Goal: Task Accomplishment & Management: Complete application form

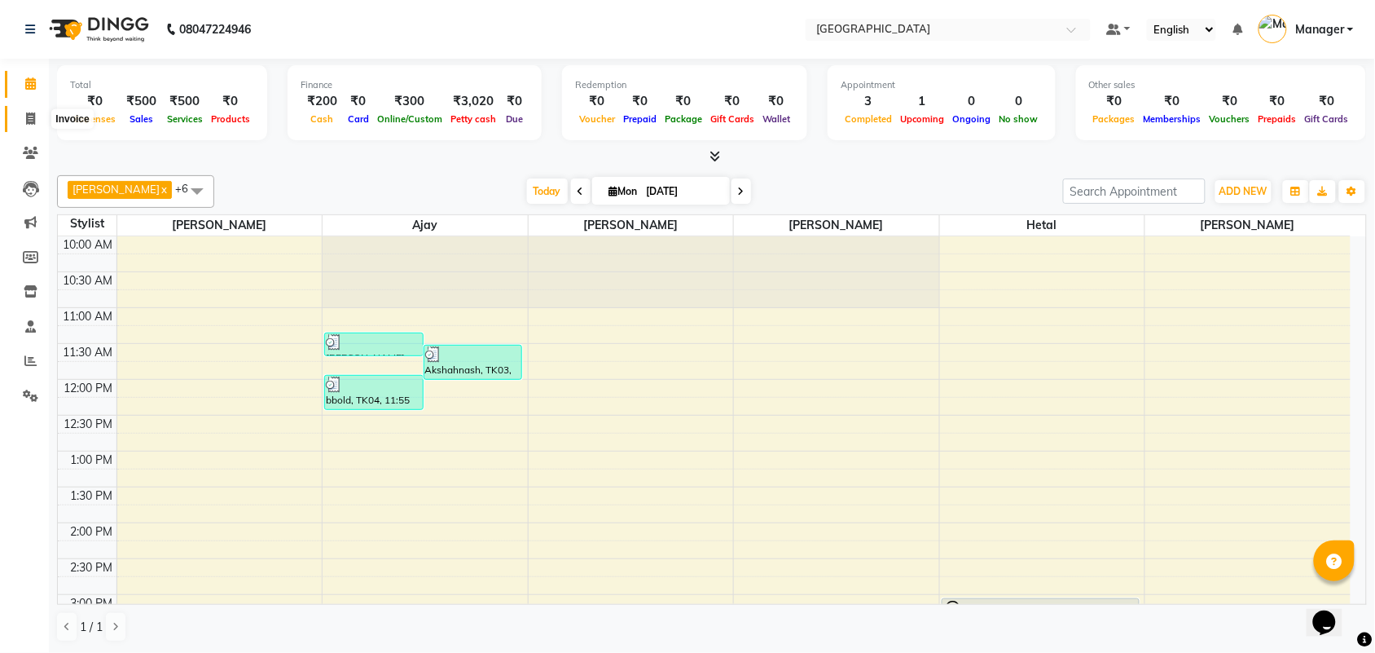
click at [30, 122] on icon at bounding box center [30, 118] width 9 height 12
select select "service"
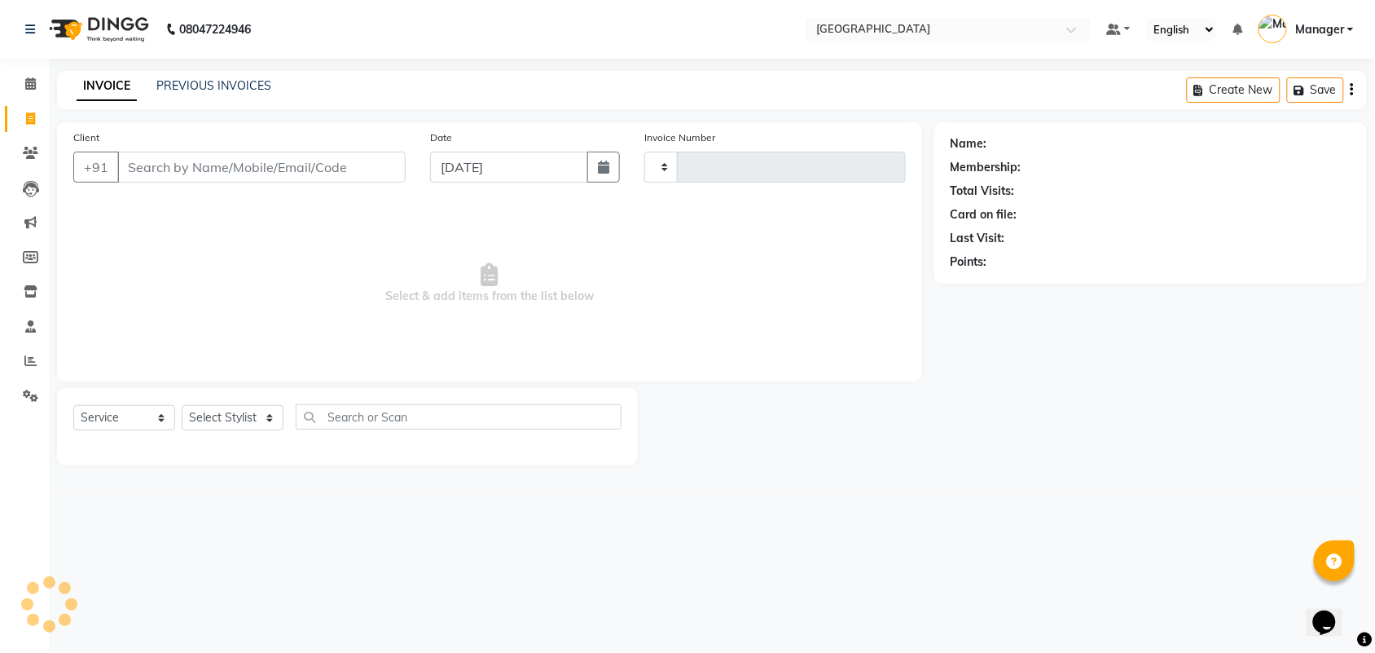
type input "2401"
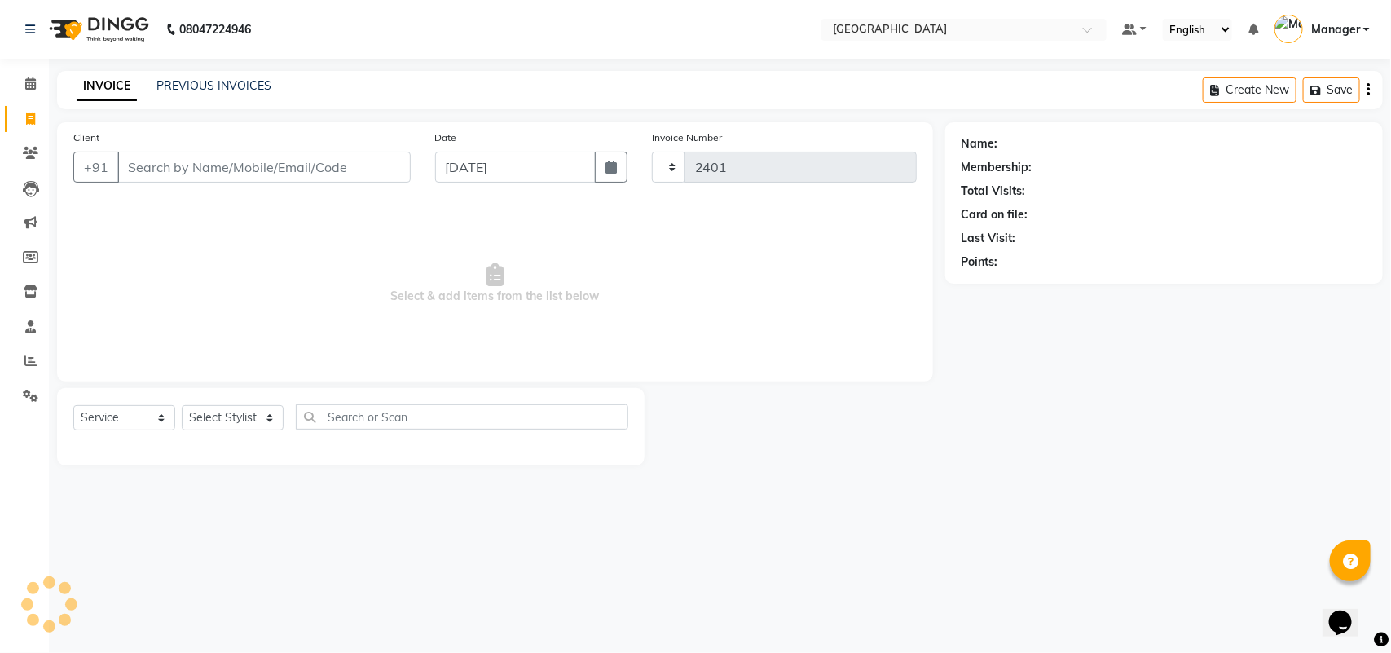
select select "7353"
click at [238, 412] on select "Select Stylist" at bounding box center [233, 417] width 102 height 25
select select "63647"
click at [182, 405] on select "Select Stylist ajay farzan Fiza Khan Hetal Mahima Kelkar Manager Nadeem Samiya …" at bounding box center [233, 417] width 102 height 25
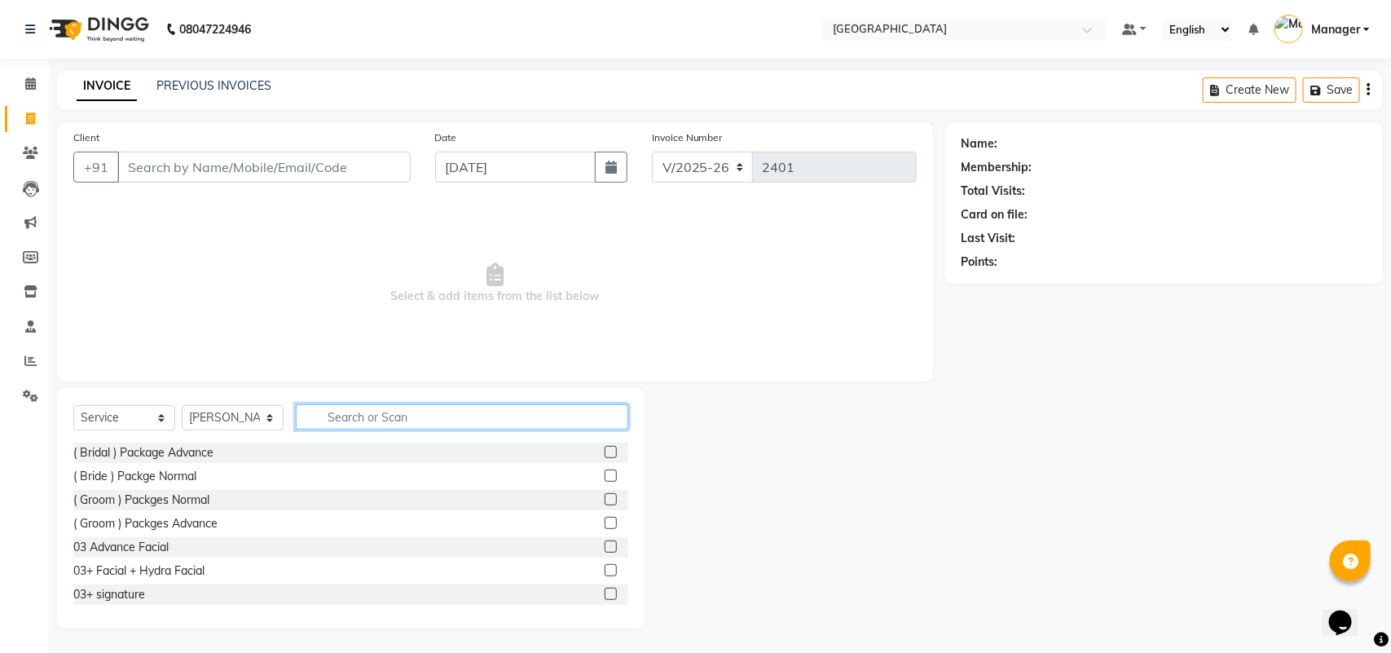
click at [359, 418] on input "text" at bounding box center [462, 416] width 332 height 25
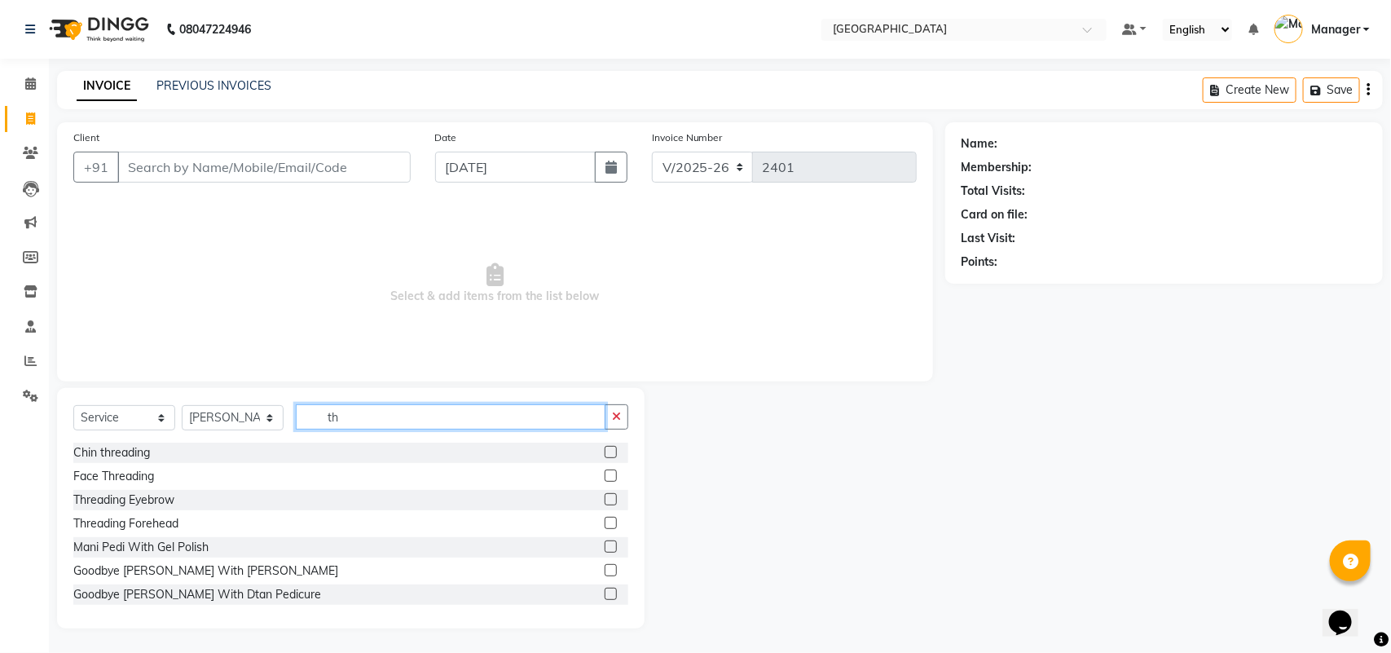
type input "th"
click at [605, 495] on label at bounding box center [611, 499] width 12 height 12
click at [605, 495] on input "checkbox" at bounding box center [610, 500] width 11 height 11
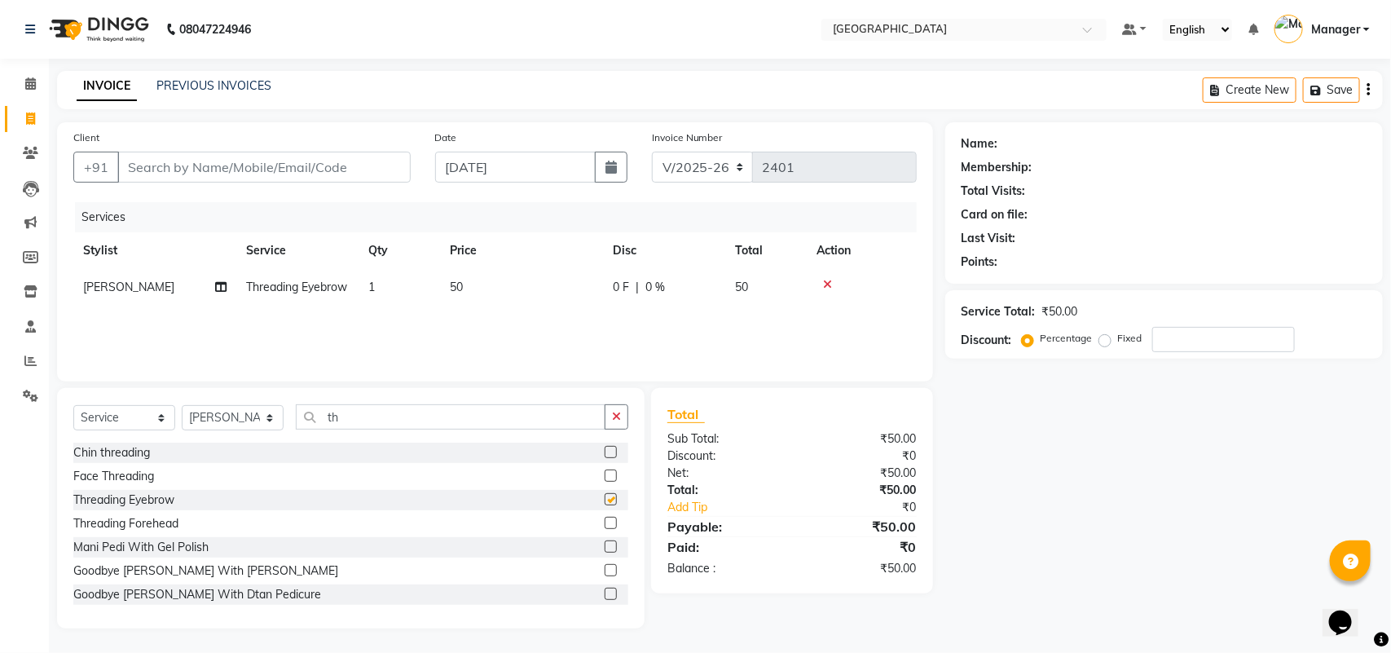
checkbox input "false"
click at [274, 173] on input "Client" at bounding box center [263, 167] width 293 height 31
type input "9"
type input "0"
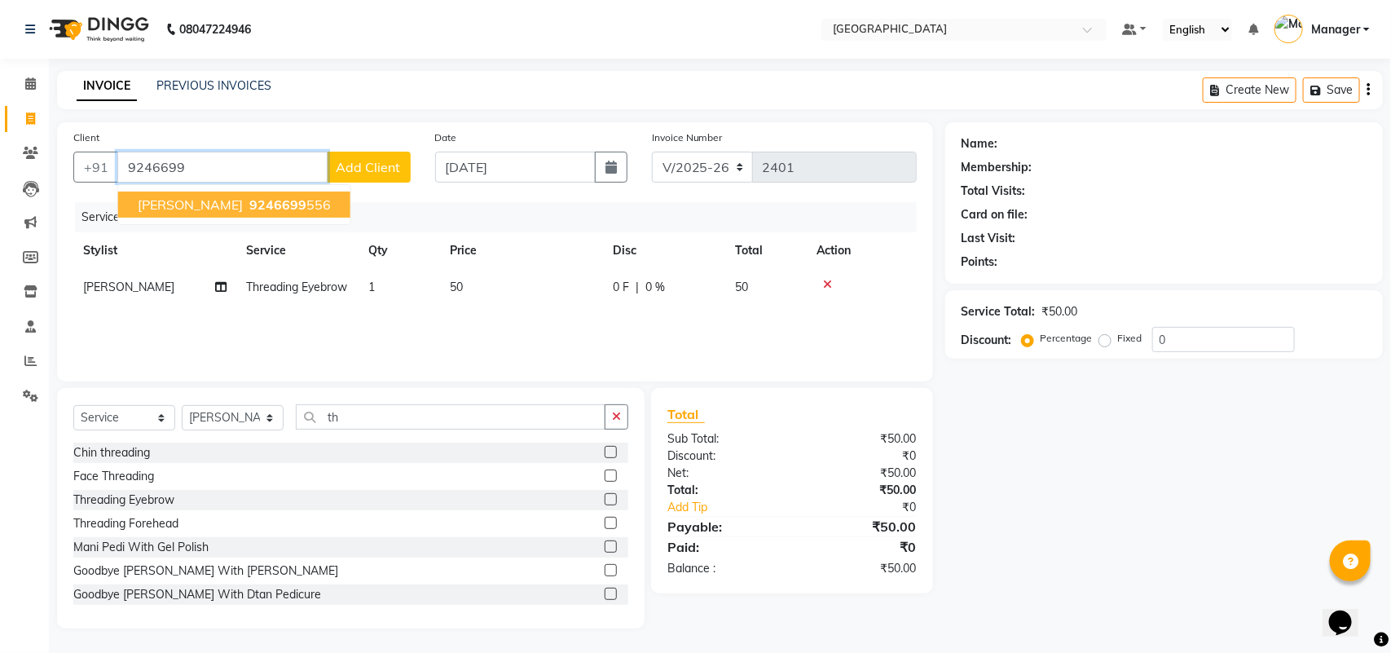
click at [249, 206] on span "9246699" at bounding box center [277, 204] width 57 height 16
type input "9246699556"
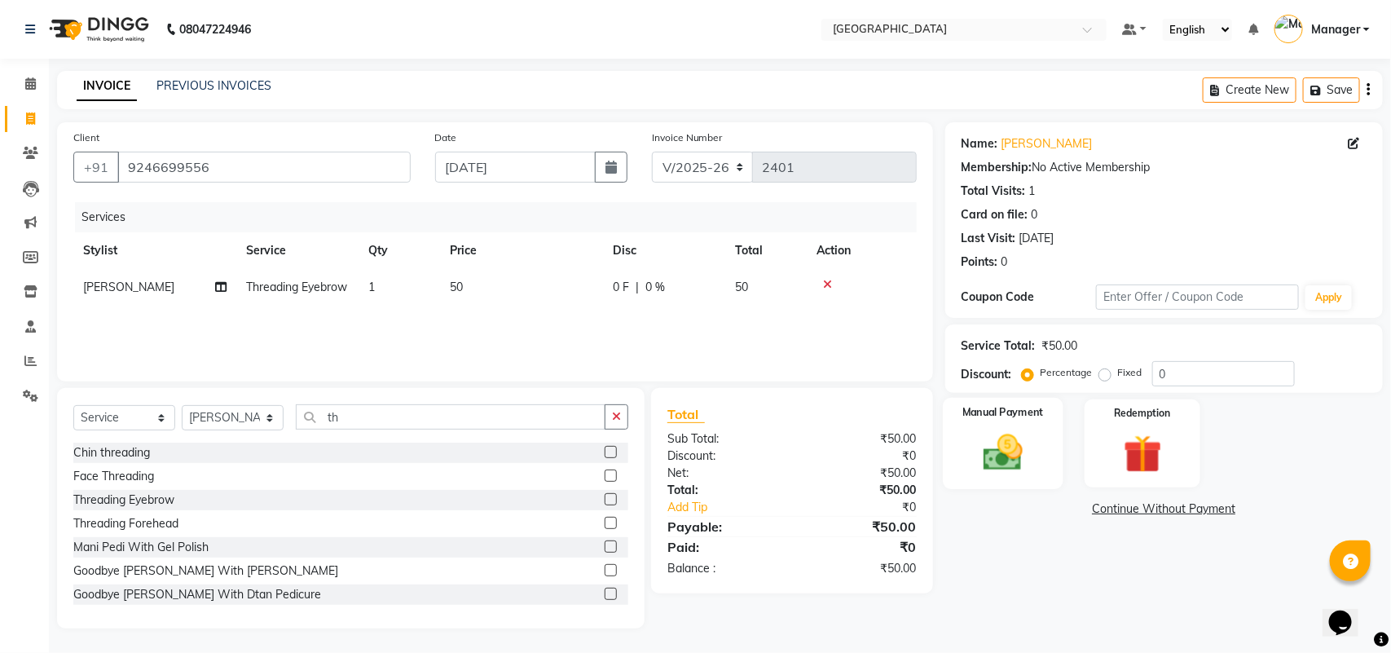
click at [992, 450] on img at bounding box center [1002, 452] width 64 height 46
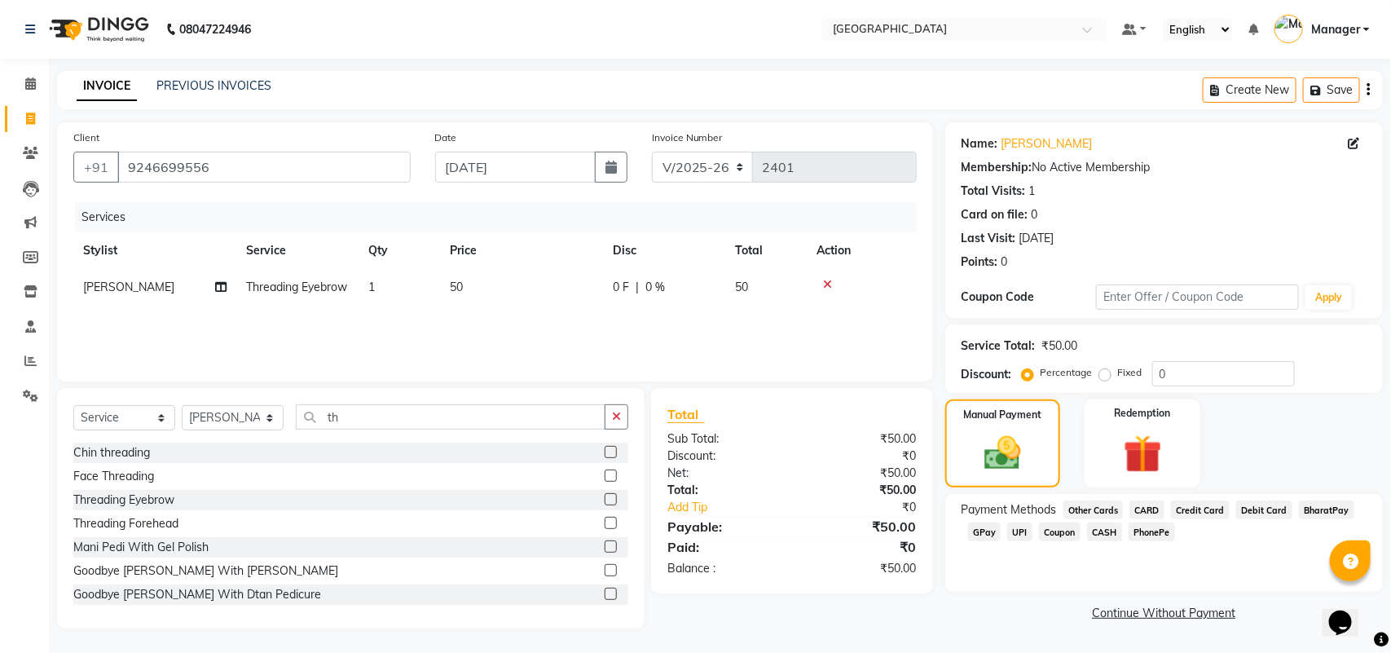
click at [982, 534] on span "GPay" at bounding box center [984, 531] width 33 height 19
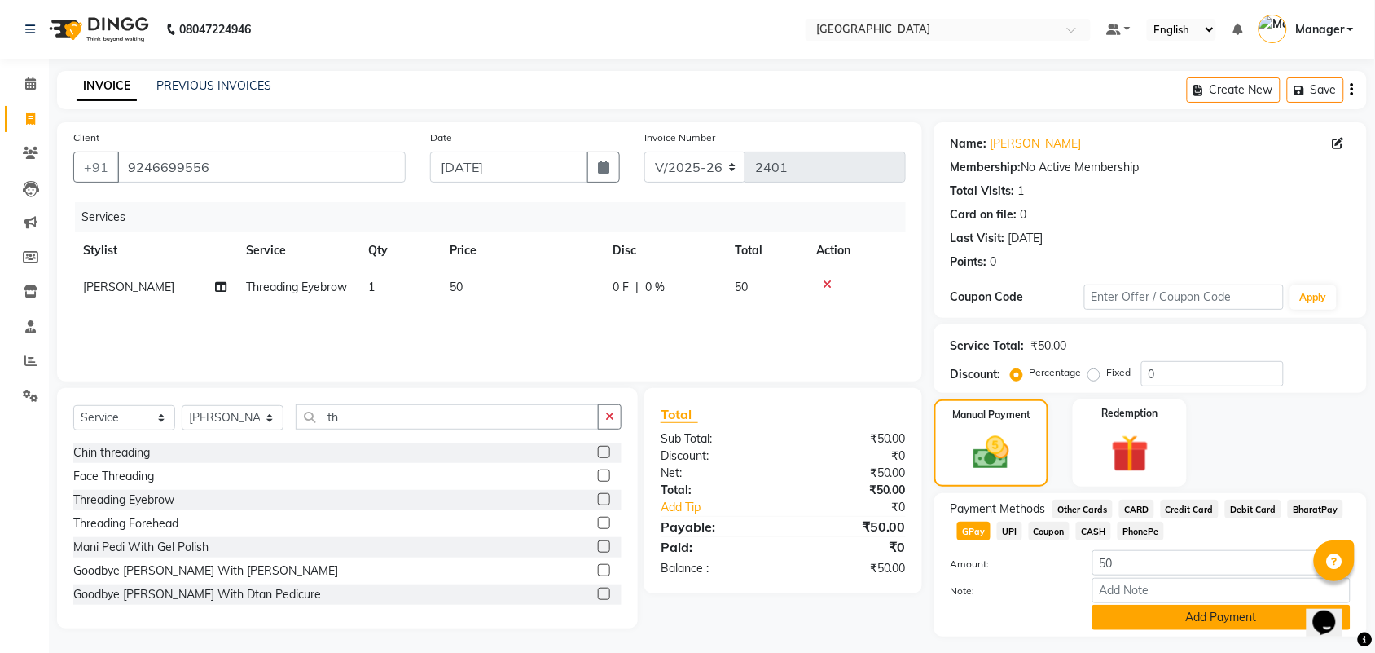
click at [1121, 609] on button "Add Payment" at bounding box center [1222, 617] width 258 height 25
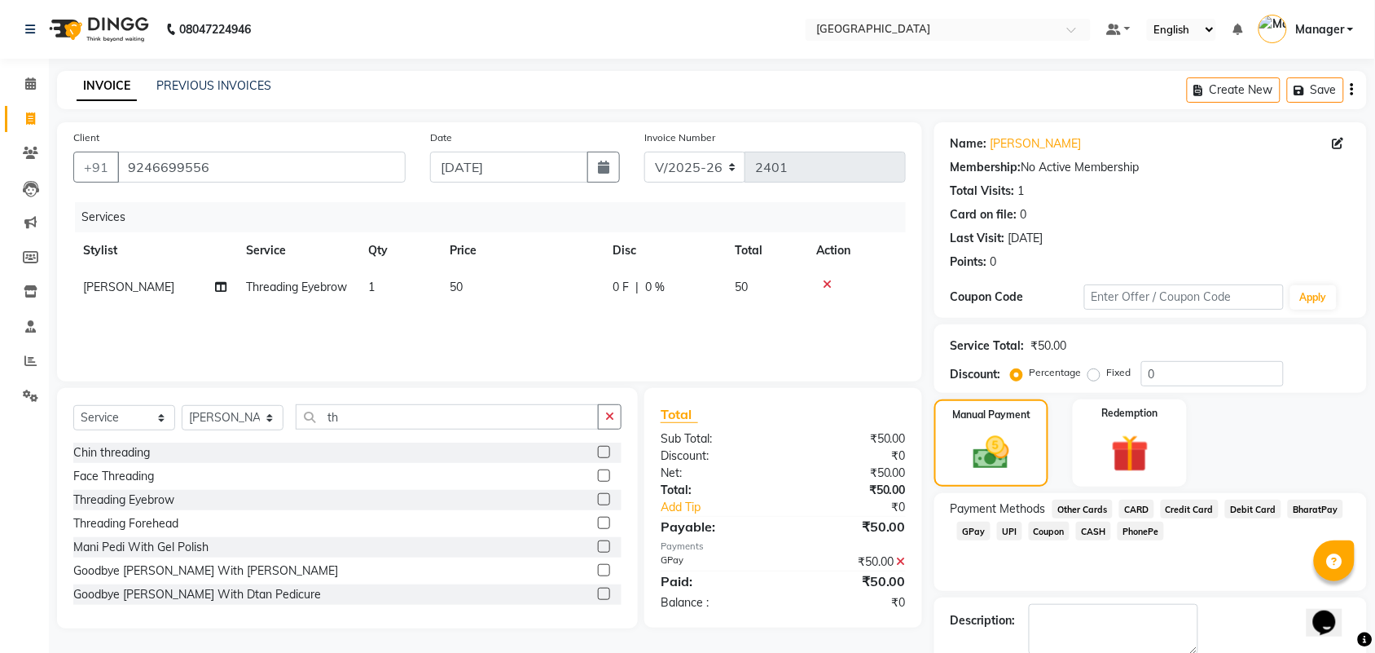
scroll to position [88, 0]
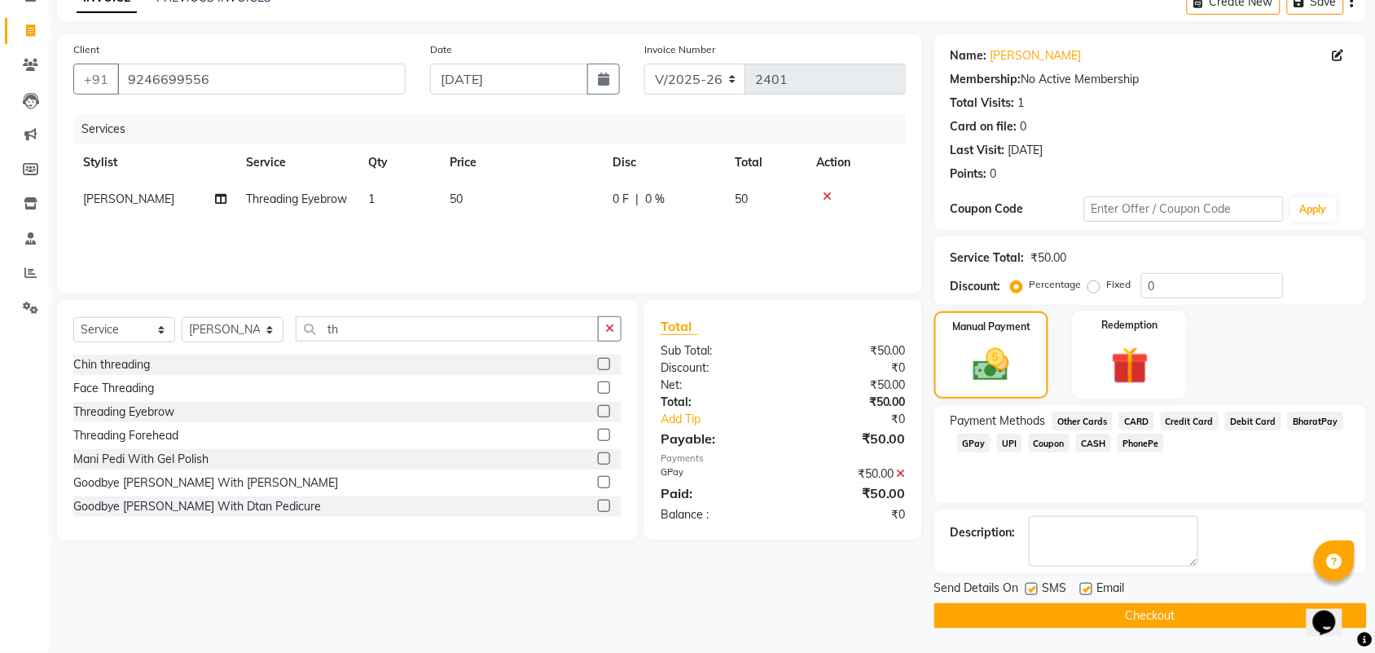
click at [1120, 615] on button "Checkout" at bounding box center [1151, 615] width 433 height 25
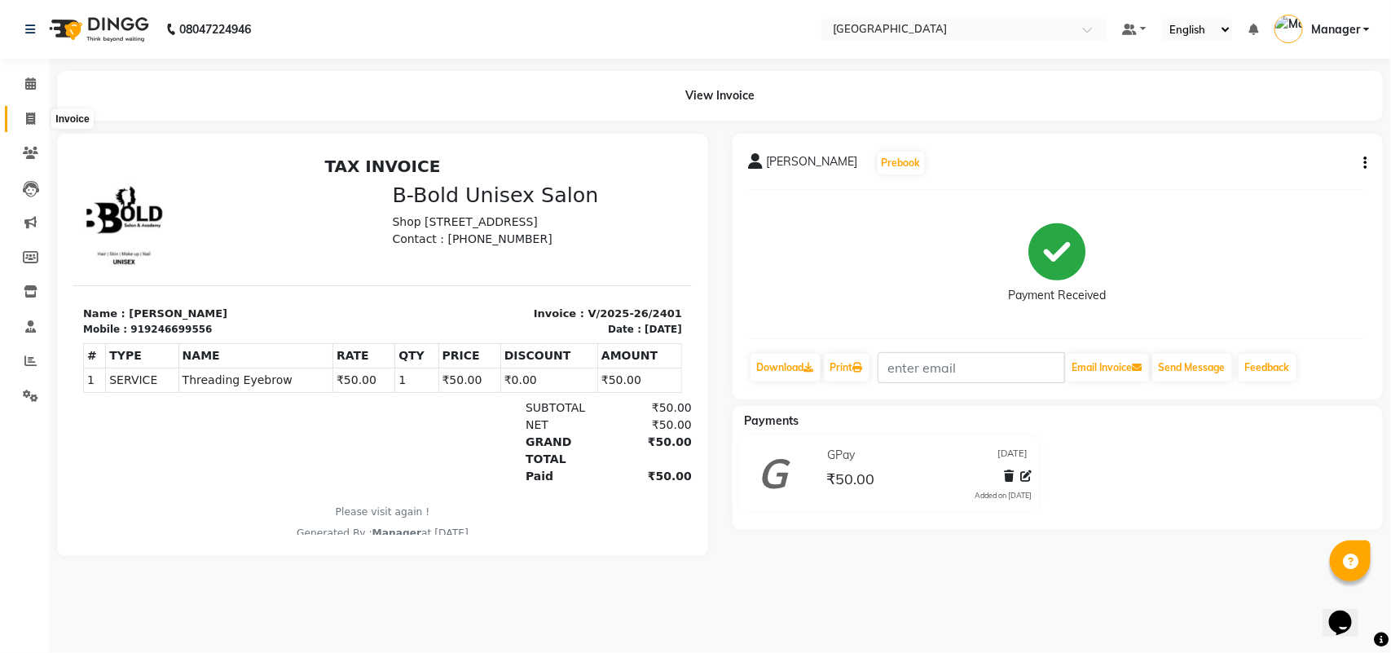
click at [20, 112] on span at bounding box center [30, 119] width 29 height 19
select select "service"
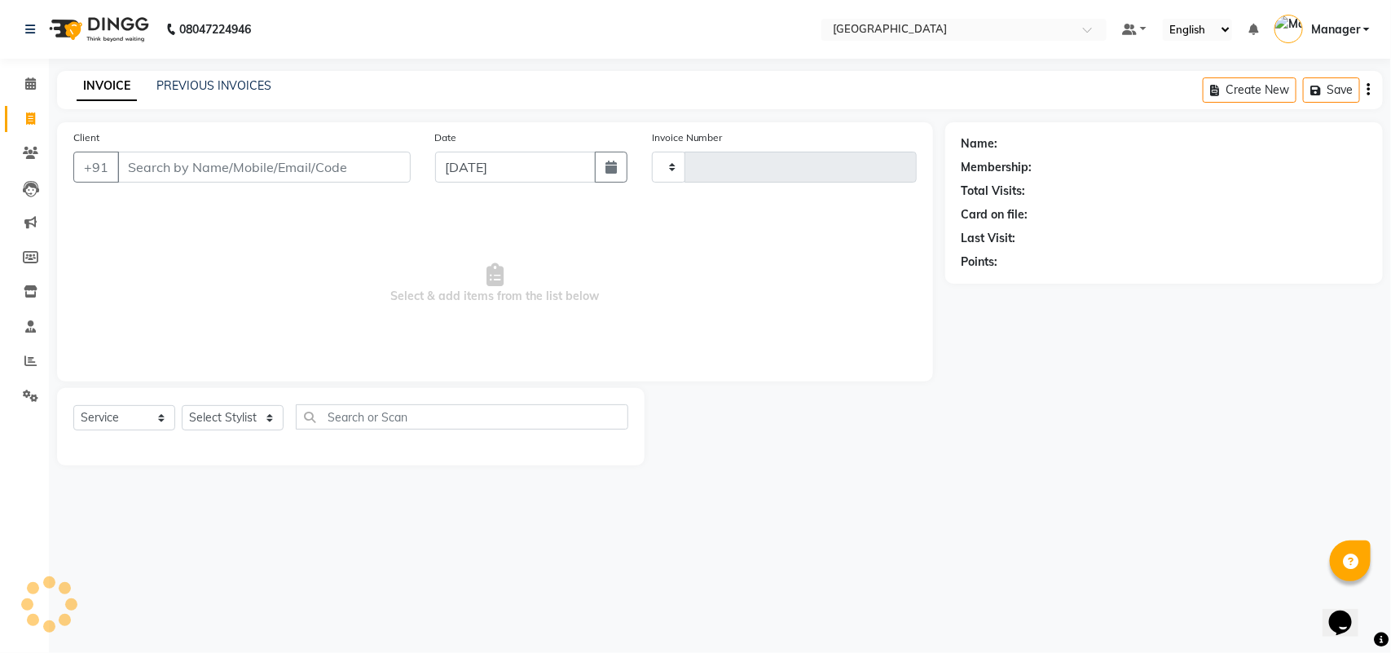
type input "2402"
select select "7353"
click at [184, 165] on input "Client" at bounding box center [263, 167] width 293 height 31
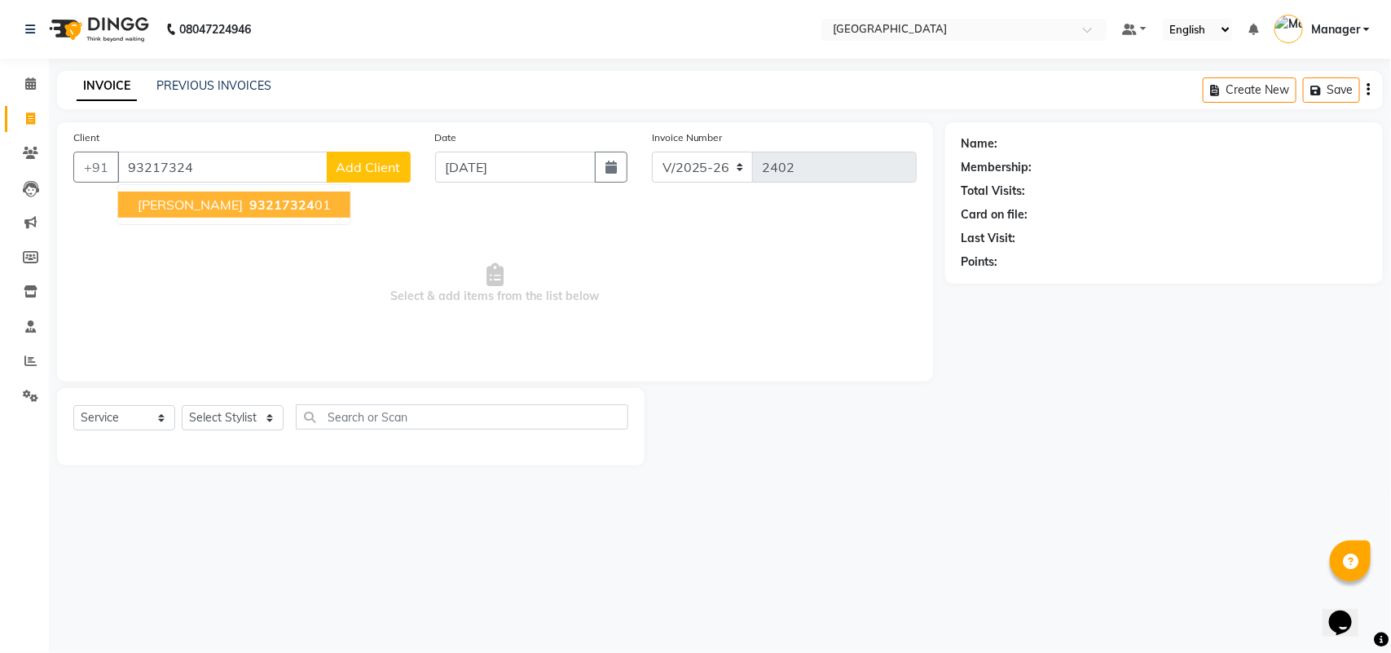
click at [213, 196] on span "Mansi Pankaj Bhai" at bounding box center [190, 204] width 105 height 16
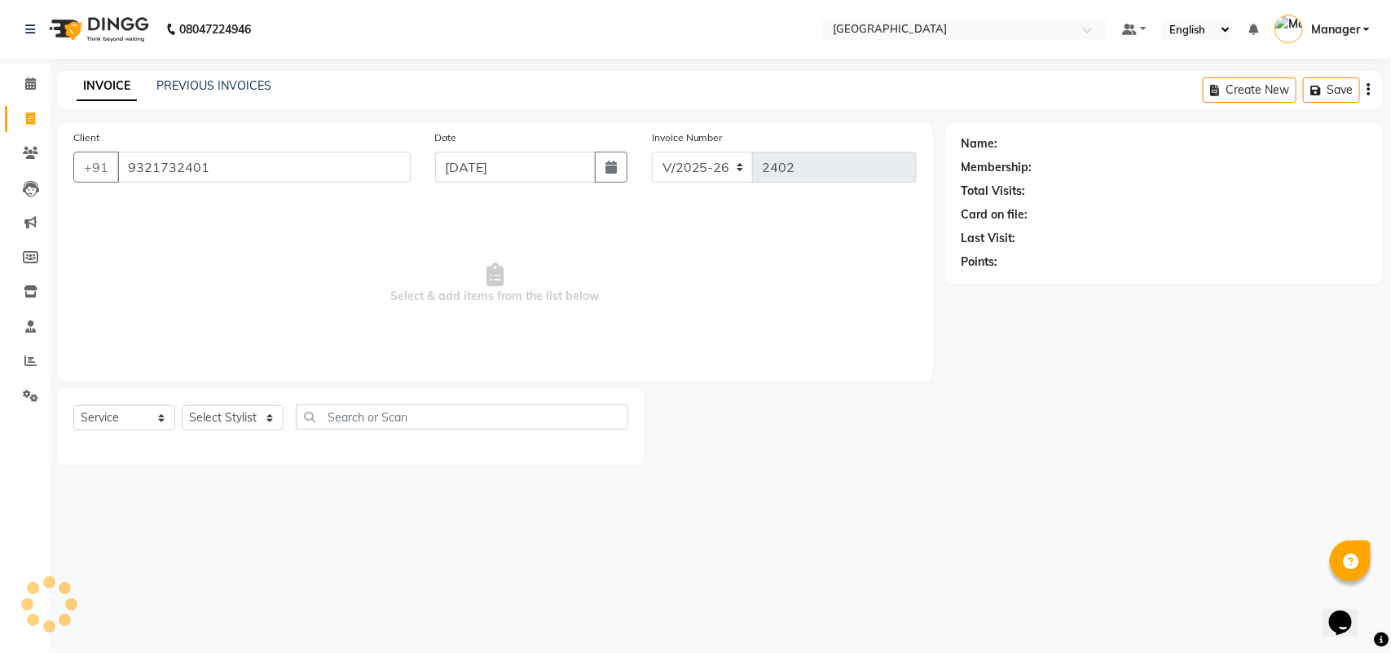
type input "9321732401"
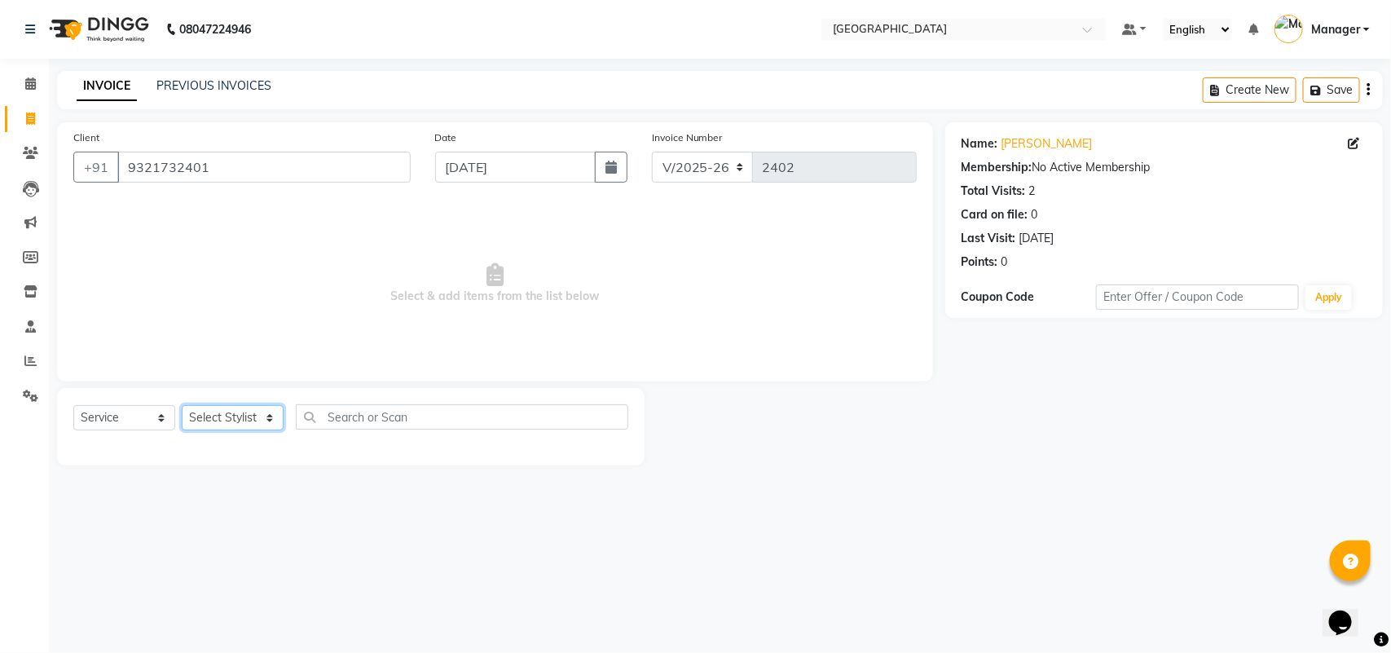
click at [249, 406] on select "Select Stylist ajay farzan Fiza Khan Hetal Mahima Kelkar Manager Nadeem Samiya …" at bounding box center [233, 417] width 102 height 25
select select "86662"
click at [182, 405] on select "Select Stylist ajay farzan Fiza Khan Hetal Mahima Kelkar Manager Nadeem Samiya …" at bounding box center [233, 417] width 102 height 25
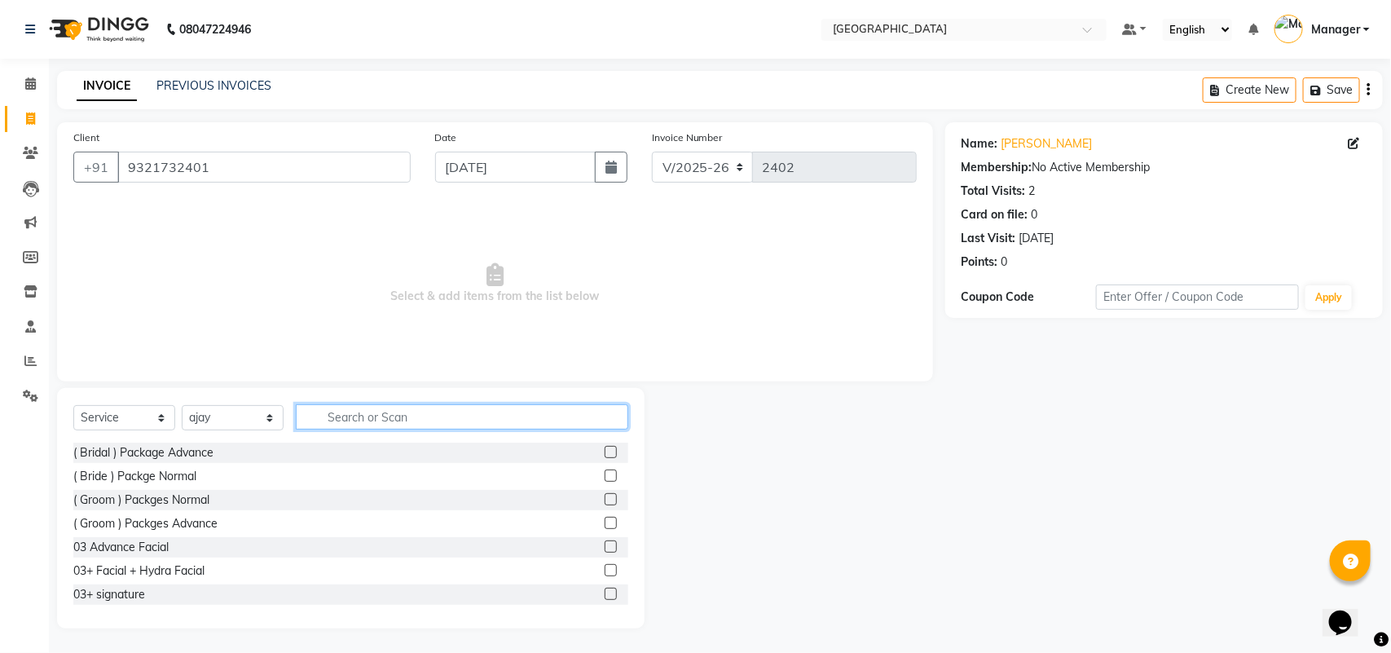
click at [414, 409] on input "text" at bounding box center [462, 416] width 332 height 25
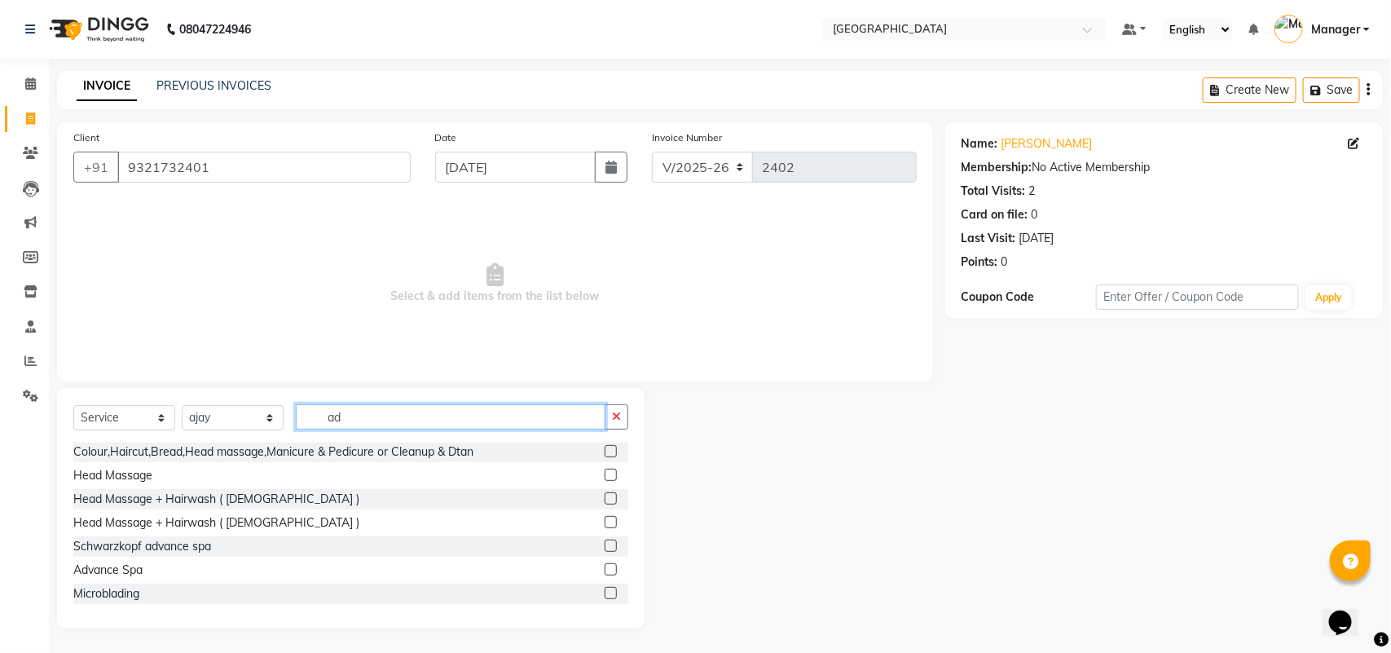
scroll to position [471, 0]
type input "ad"
click at [605, 569] on label at bounding box center [611, 571] width 12 height 12
click at [605, 569] on input "checkbox" at bounding box center [610, 572] width 11 height 11
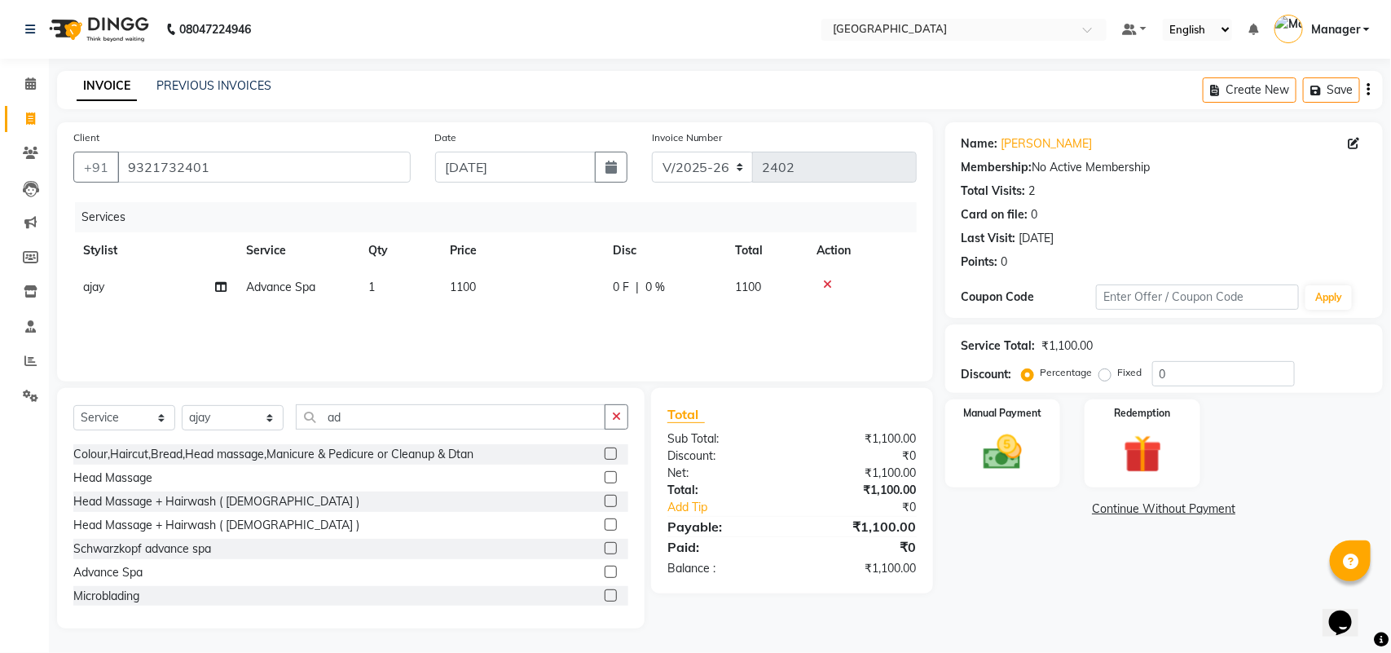
click at [605, 569] on label at bounding box center [611, 571] width 12 height 12
click at [605, 569] on input "checkbox" at bounding box center [610, 572] width 11 height 11
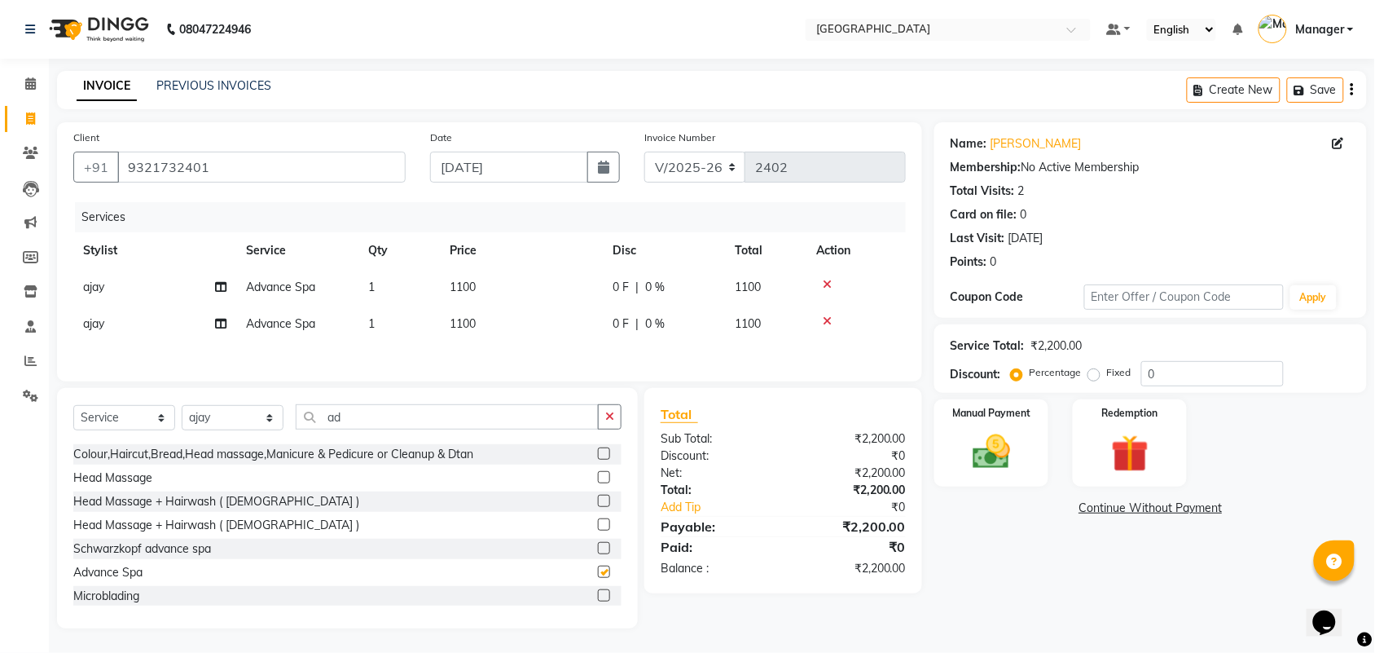
checkbox input "false"
click at [829, 323] on icon at bounding box center [827, 320] width 9 height 11
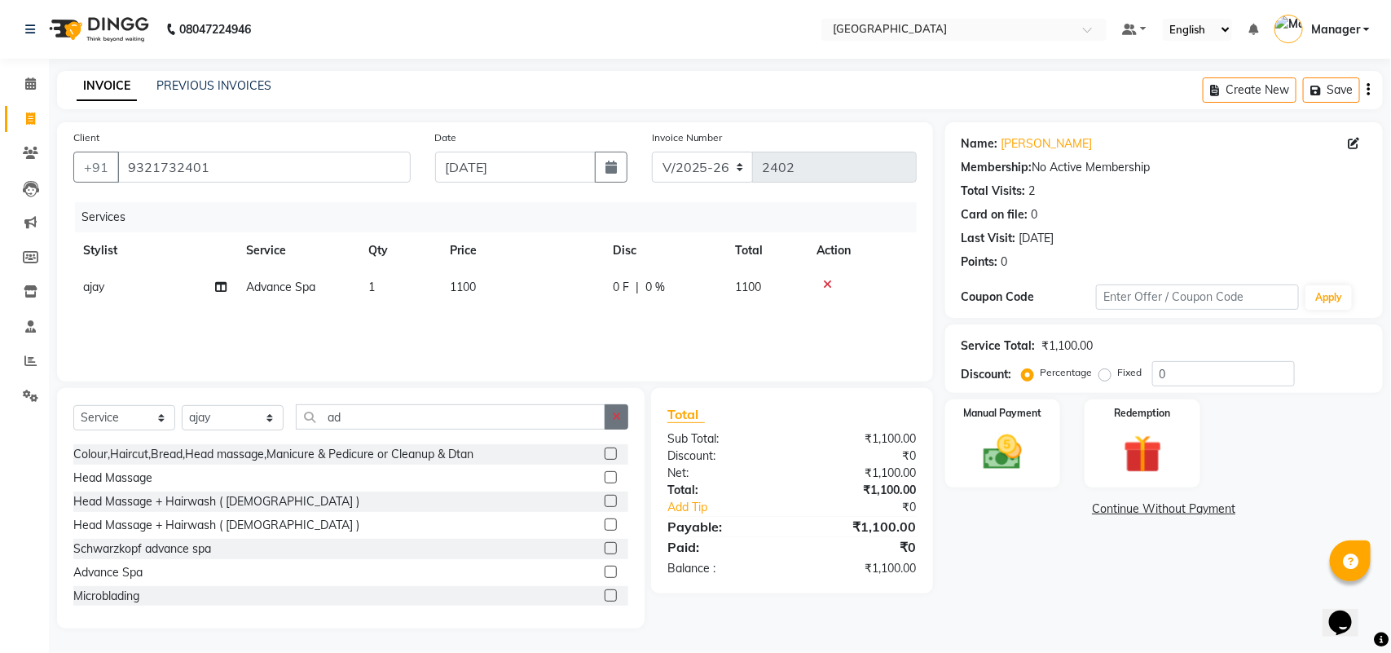
click at [618, 414] on icon "button" at bounding box center [616, 416] width 9 height 11
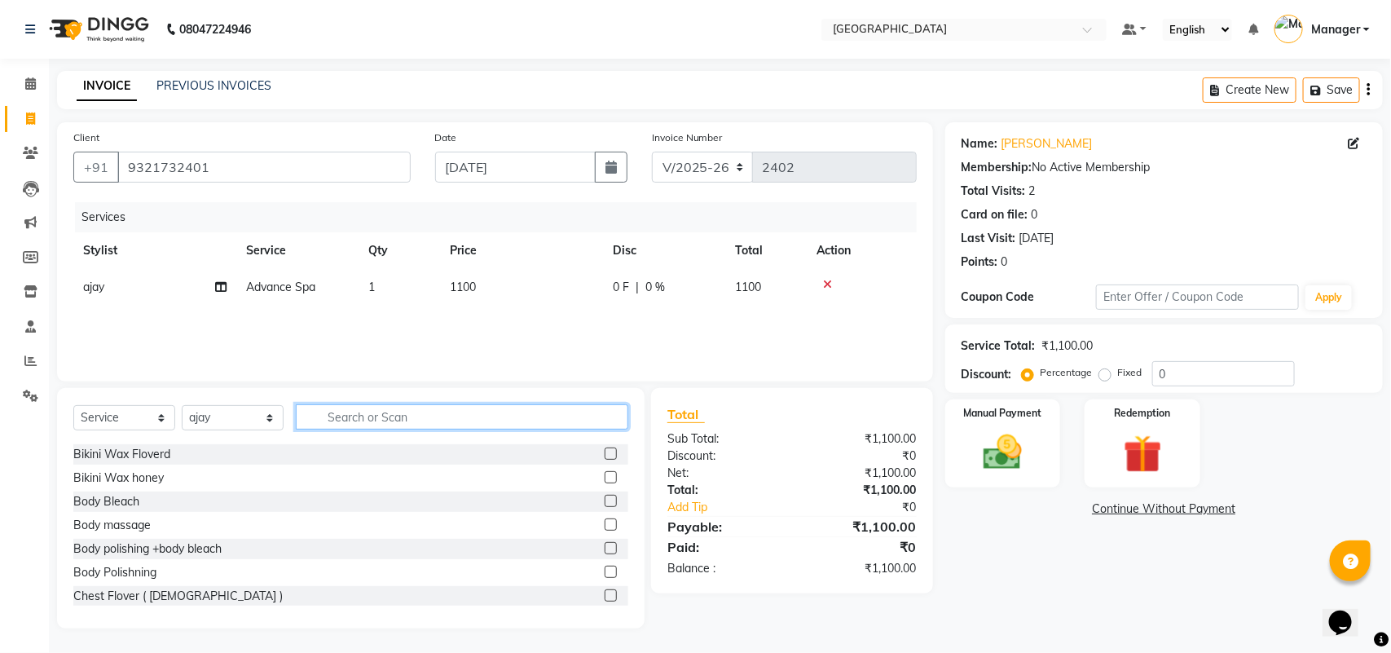
click at [513, 424] on input "text" at bounding box center [462, 416] width 332 height 25
click at [403, 412] on input "text" at bounding box center [462, 416] width 332 height 25
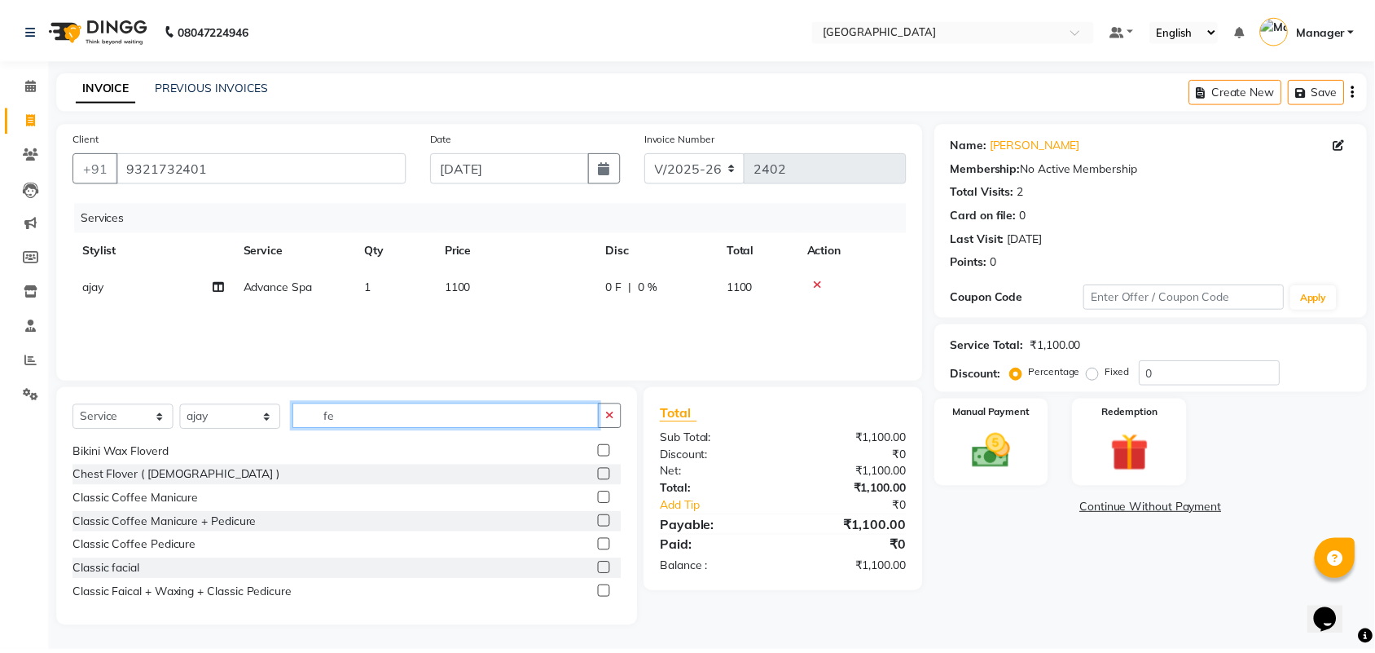
scroll to position [0, 0]
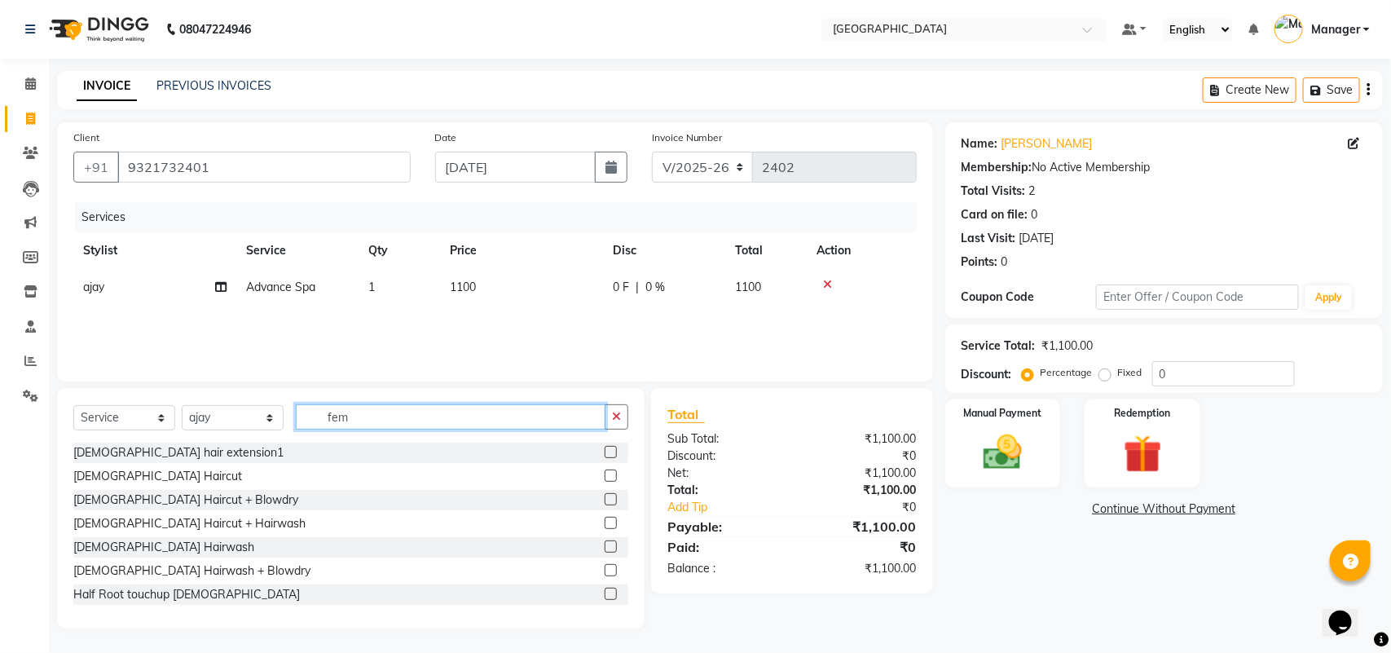
type input "fem"
click at [605, 546] on label at bounding box center [611, 546] width 12 height 12
click at [605, 546] on input "checkbox" at bounding box center [610, 547] width 11 height 11
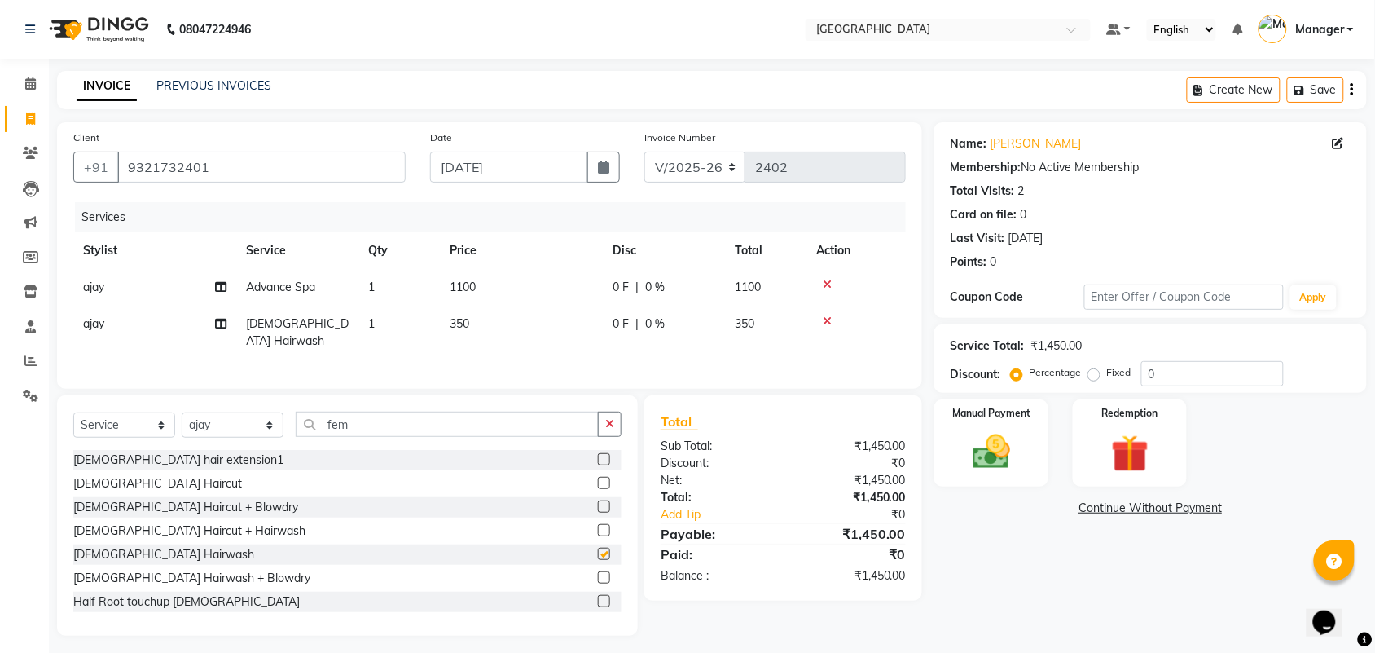
checkbox input "false"
click at [473, 322] on td "350" at bounding box center [521, 333] width 163 height 54
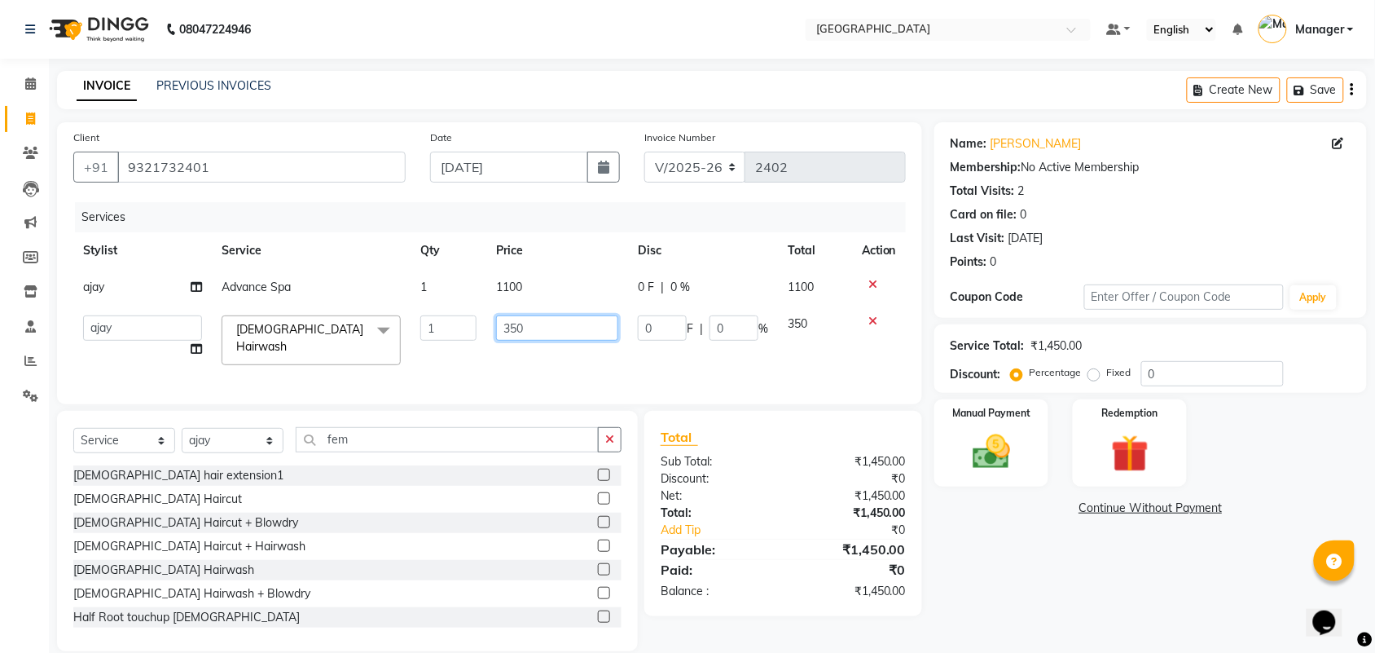
click at [548, 328] on input "350" at bounding box center [557, 327] width 122 height 25
type input "300"
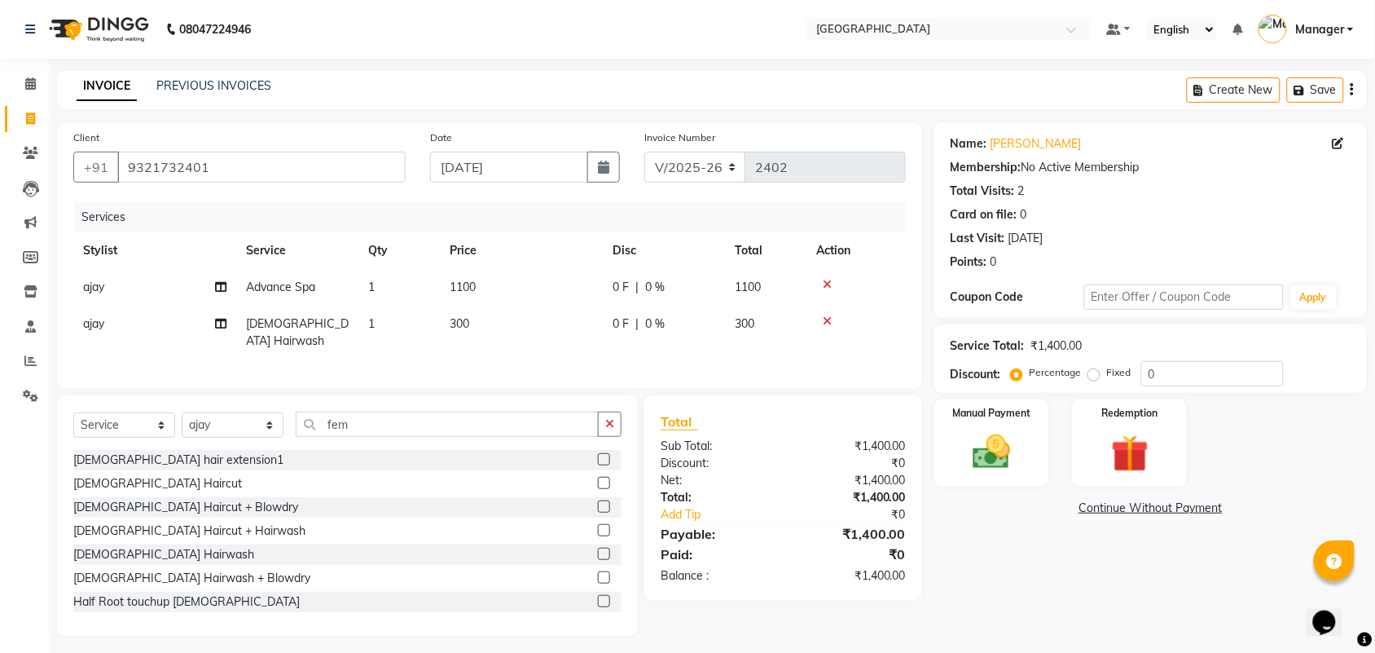
click at [1037, 565] on div "Name: Mansi Pankaj Bhai Membership: No Active Membership Total Visits: 2 Card o…" at bounding box center [1157, 378] width 445 height 513
click at [995, 455] on img at bounding box center [992, 451] width 64 height 45
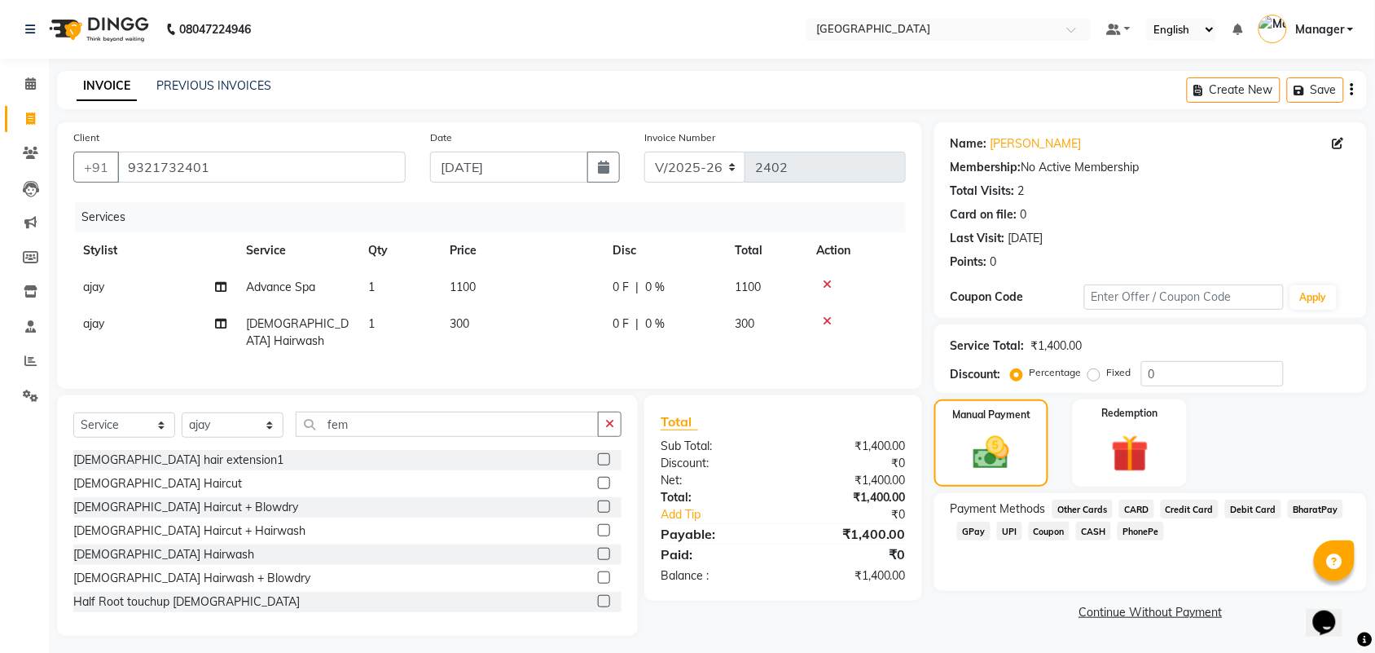
click at [1086, 531] on span "CASH" at bounding box center [1093, 530] width 35 height 19
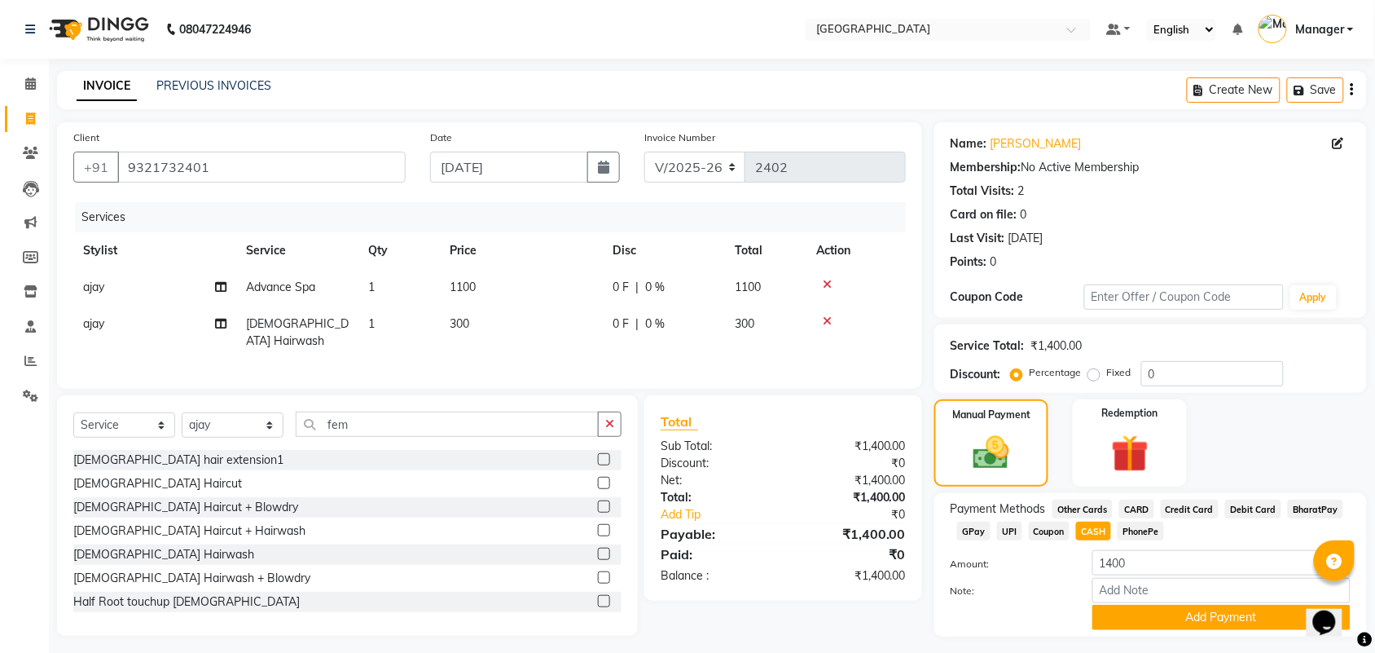
scroll to position [41, 0]
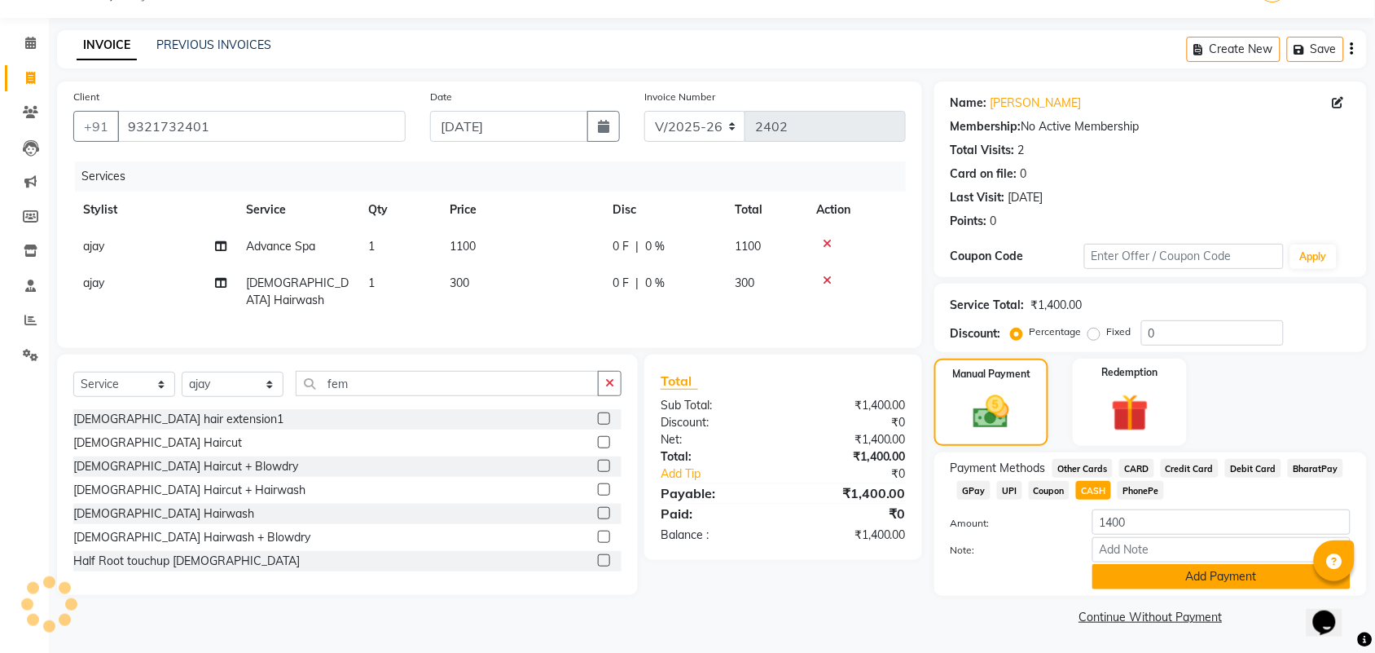
click at [1162, 580] on button "Add Payment" at bounding box center [1222, 576] width 258 height 25
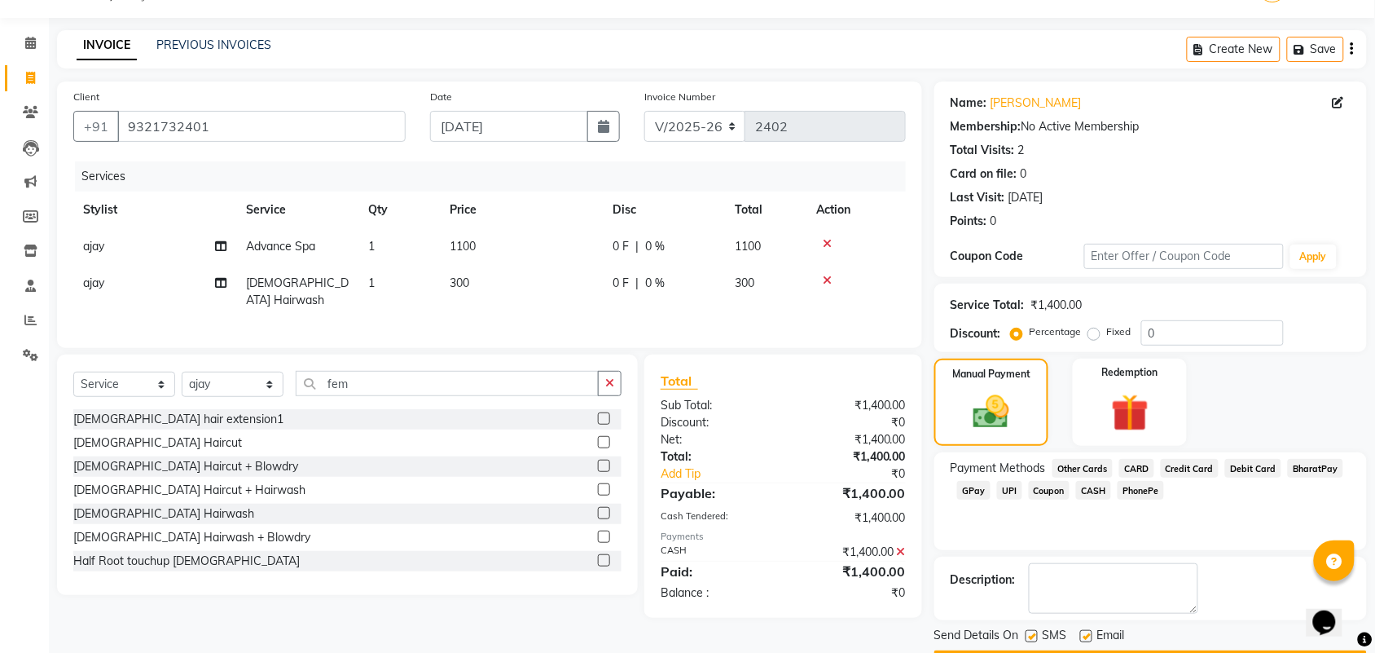
scroll to position [88, 0]
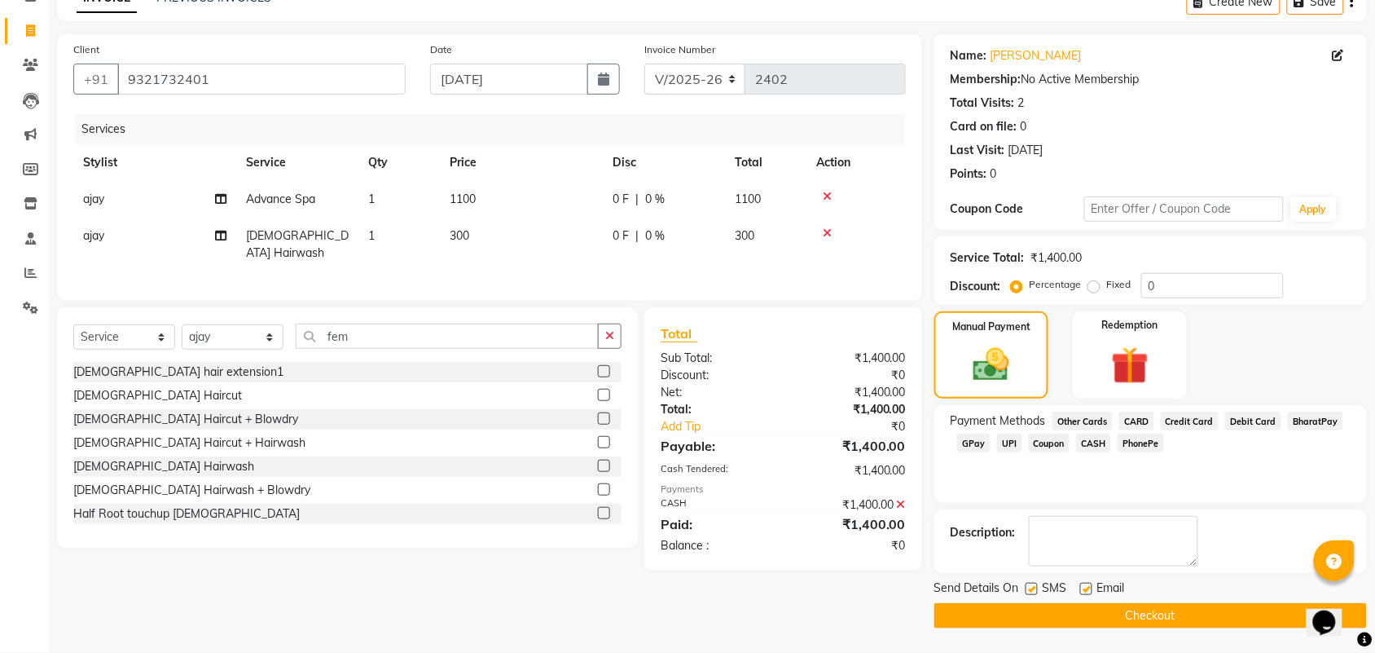
click at [1146, 611] on button "Checkout" at bounding box center [1151, 615] width 433 height 25
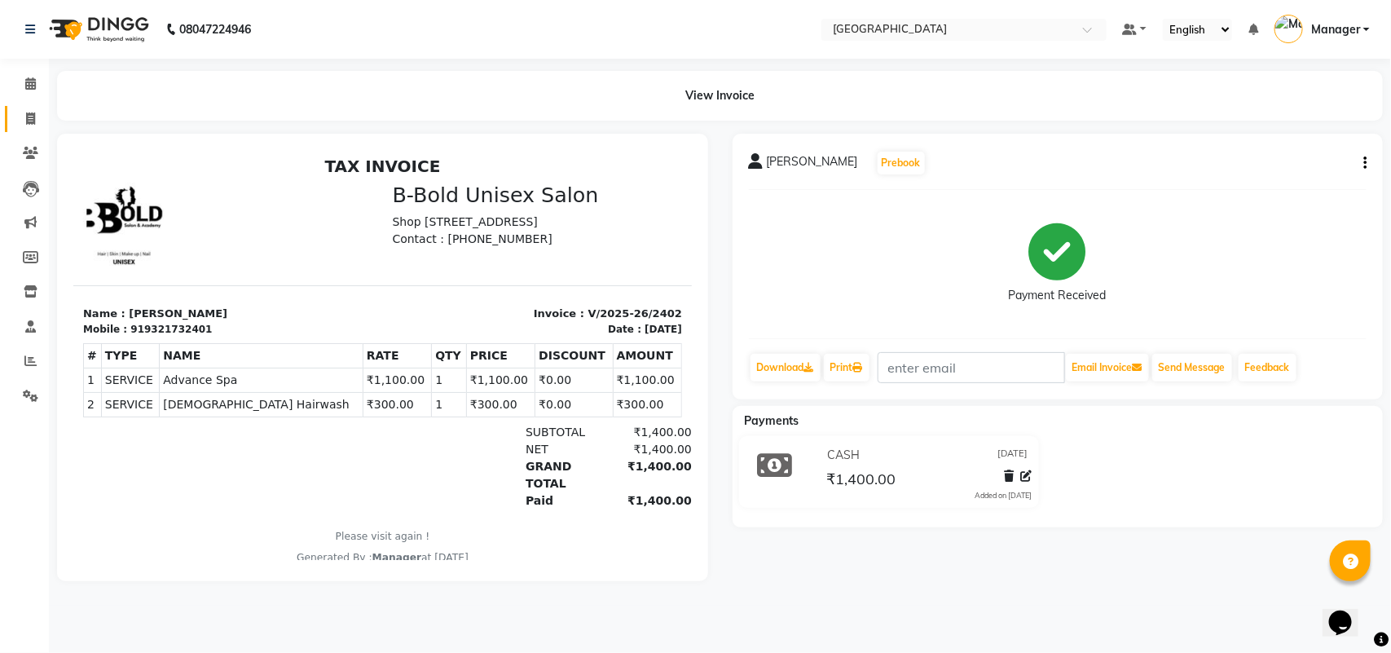
click at [10, 118] on link "Invoice" at bounding box center [24, 119] width 39 height 27
select select "service"
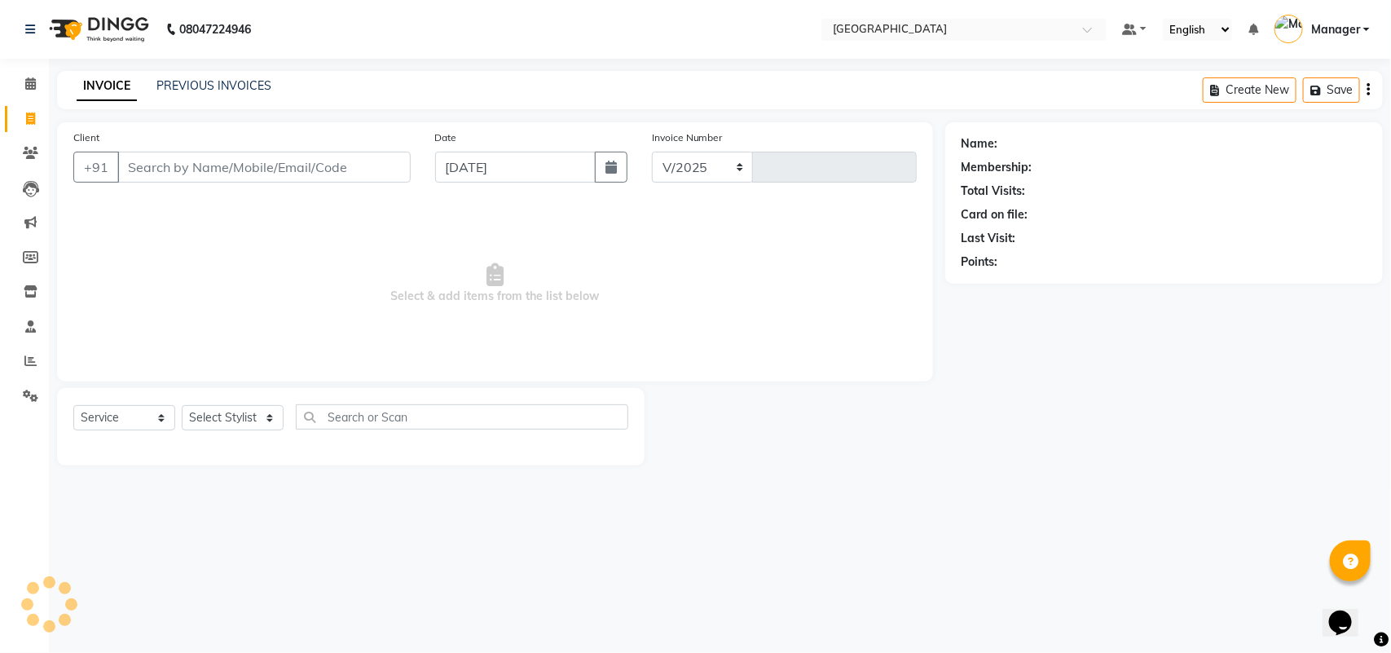
select select "7353"
type input "2403"
click at [239, 418] on select "Select Stylist ajay farzan Fiza Khan Hetal Mahima Kelkar Manager Nadeem Samiya …" at bounding box center [233, 417] width 102 height 25
select select "68994"
click at [182, 405] on select "Select Stylist ajay farzan Fiza Khan Hetal Mahima Kelkar Manager Nadeem Samiya …" at bounding box center [233, 417] width 102 height 25
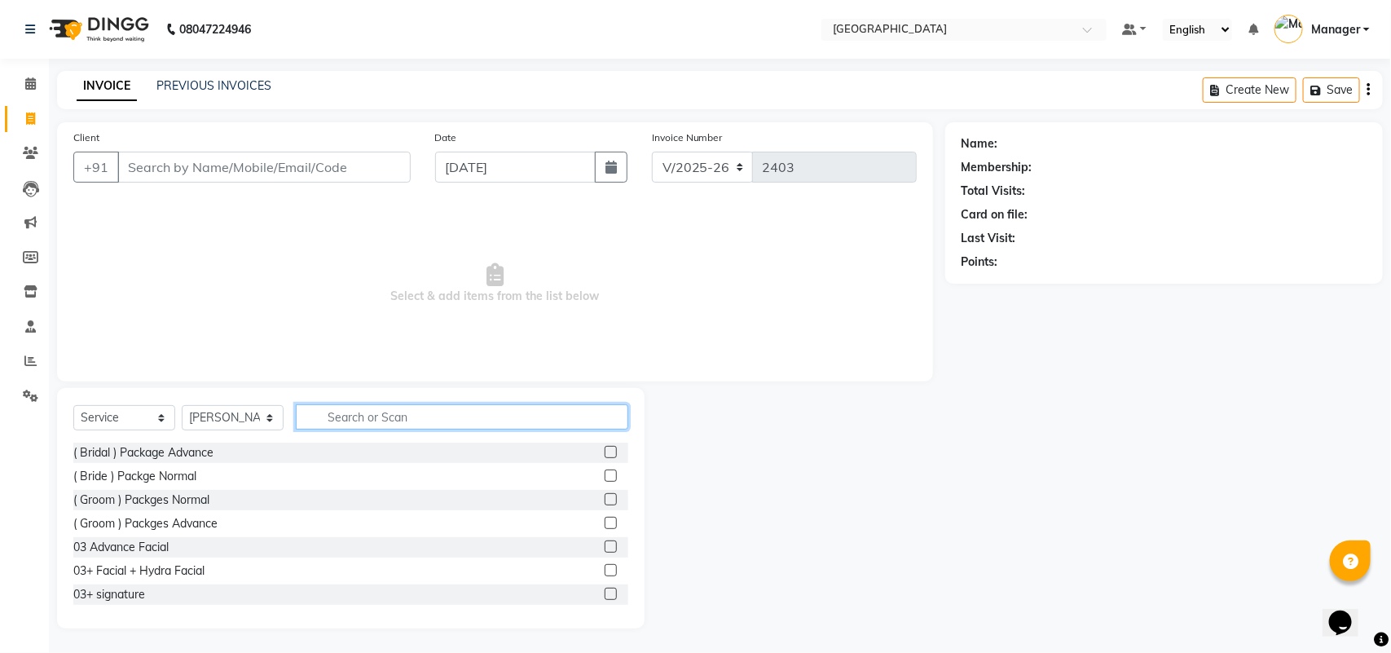
click at [406, 420] on input "text" at bounding box center [462, 416] width 332 height 25
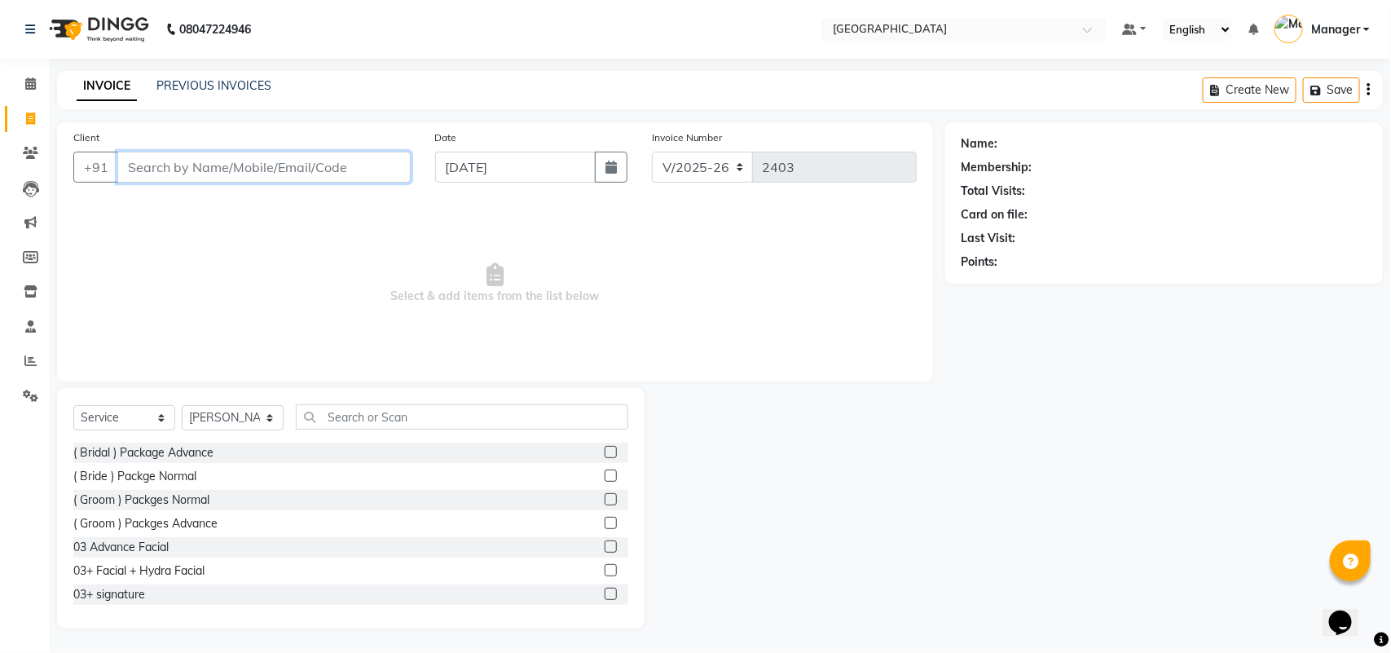
click at [373, 157] on input "Client" at bounding box center [263, 167] width 293 height 31
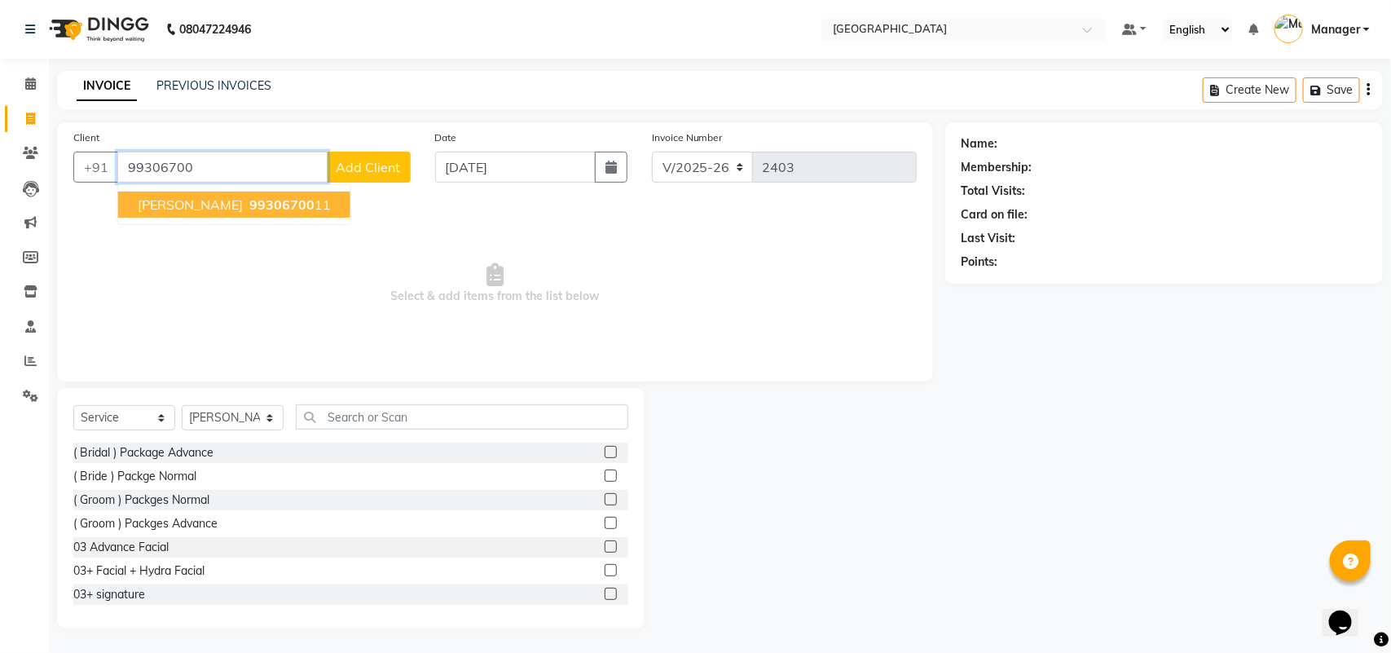
click at [250, 213] on button "Meghna Gandhi 99306700 11" at bounding box center [234, 204] width 232 height 26
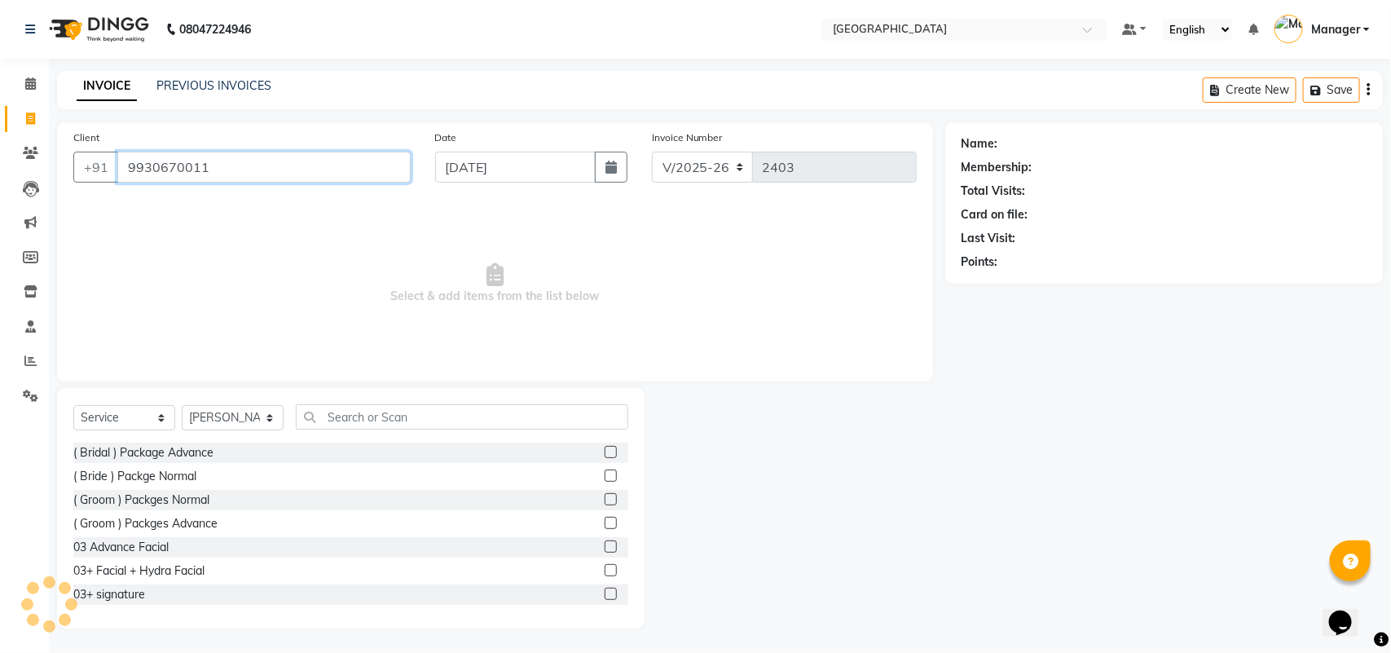
type input "9930670011"
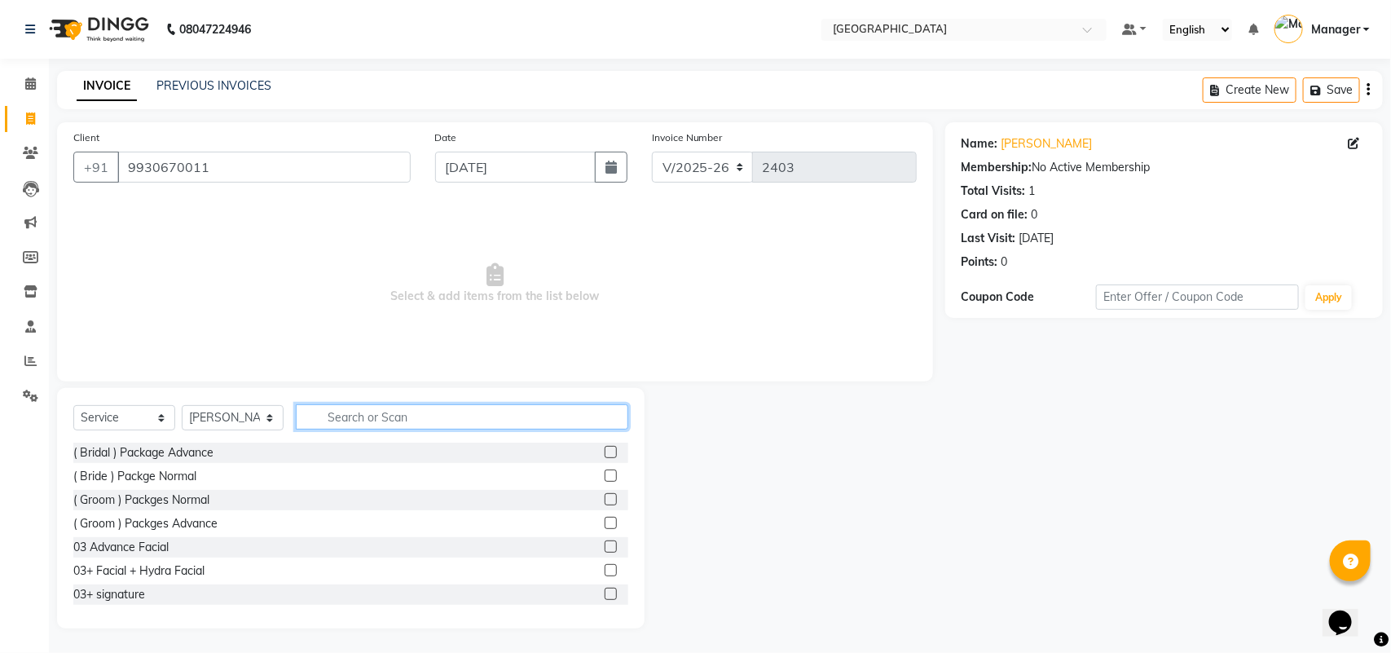
click at [351, 429] on input "text" at bounding box center [462, 416] width 332 height 25
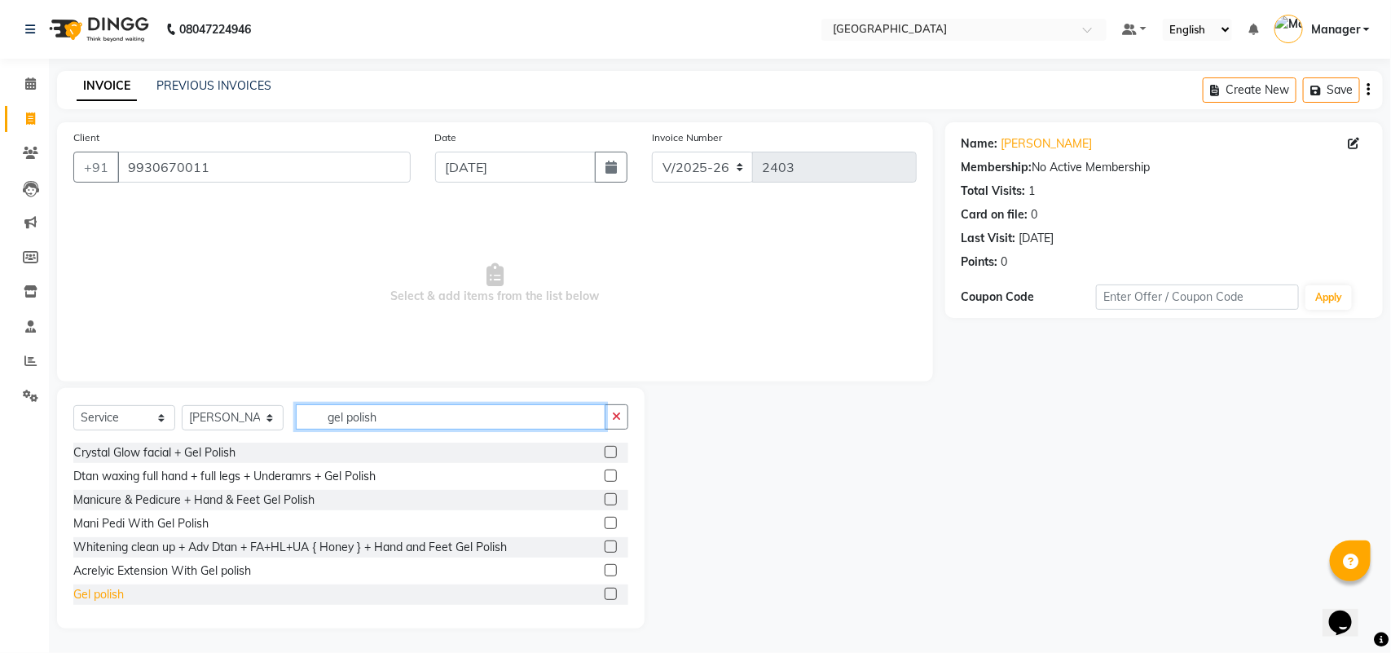
type input "gel polish"
click at [112, 599] on div "Gel polish" at bounding box center [98, 594] width 51 height 17
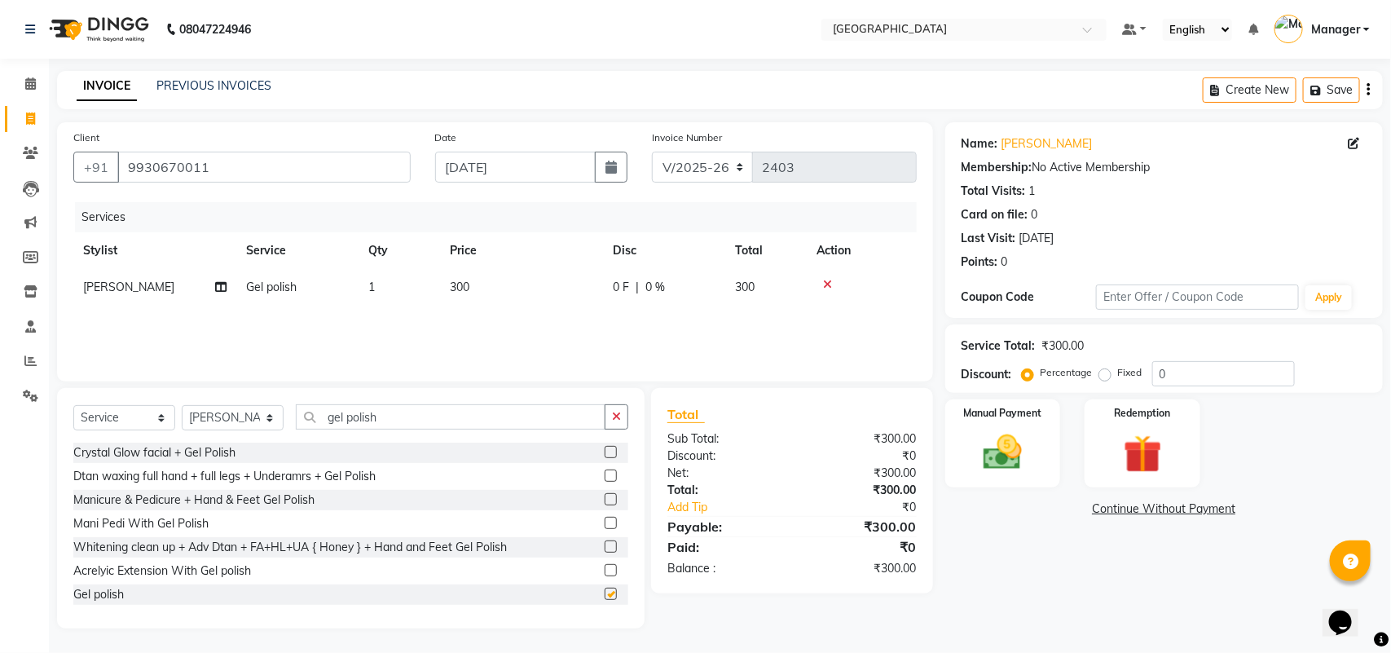
checkbox input "false"
click at [469, 275] on td "300" at bounding box center [521, 287] width 163 height 37
select select "68994"
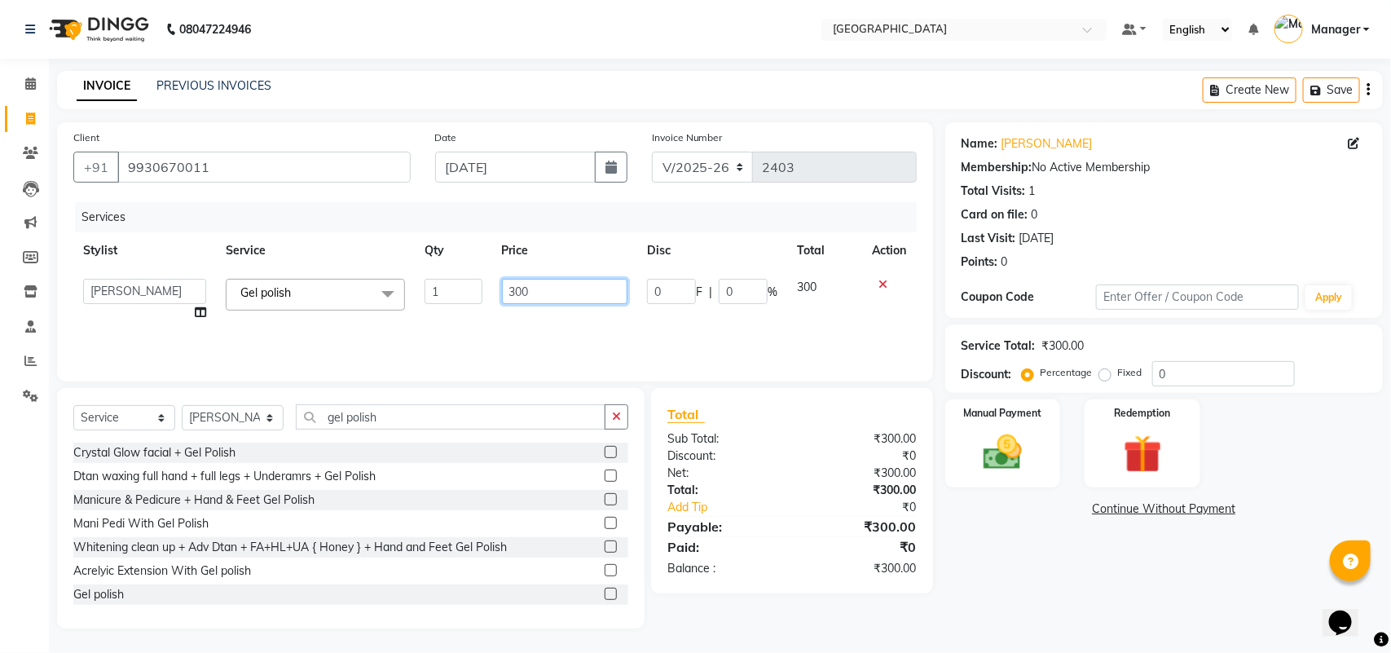
click at [516, 292] on input "300" at bounding box center [565, 291] width 126 height 25
type input "400"
click at [724, 477] on div "Net:" at bounding box center [723, 472] width 137 height 17
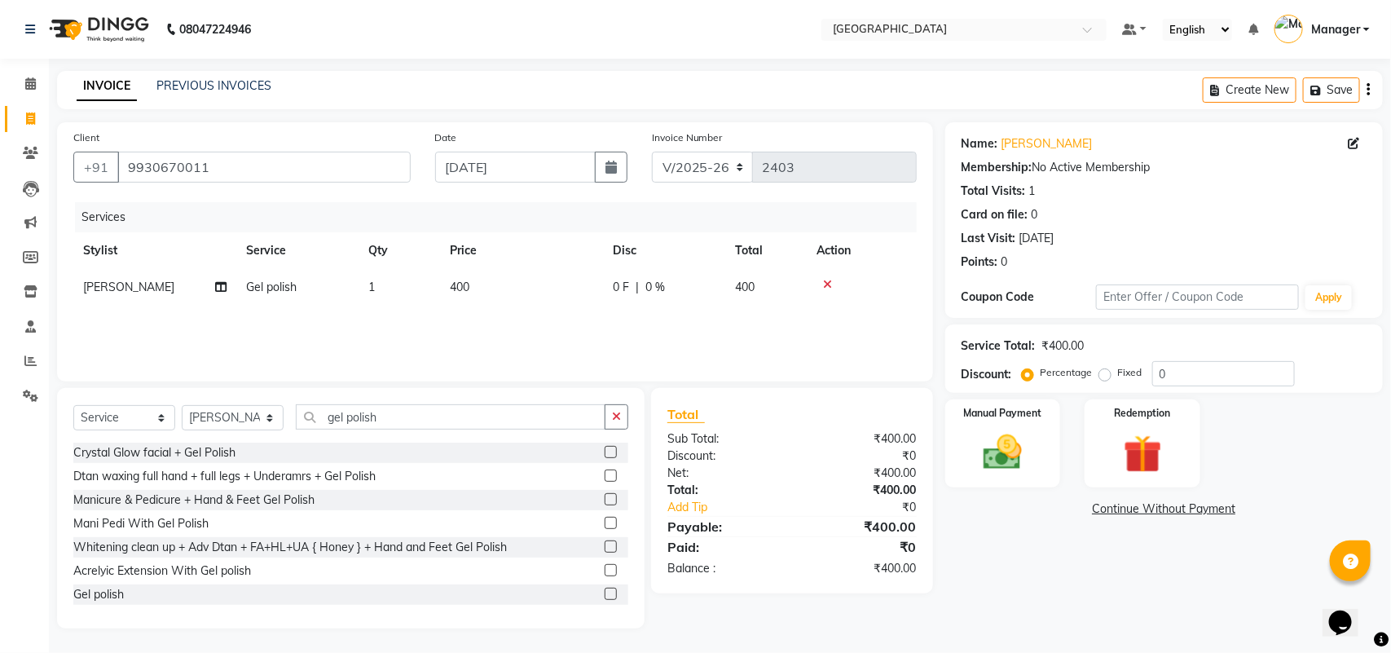
drag, startPoint x: 1033, startPoint y: 167, endPoint x: 1153, endPoint y: 169, distance: 119.8
click at [1153, 169] on div "Membership: No Active Membership" at bounding box center [1163, 167] width 405 height 17
click at [995, 413] on label "Manual Payment" at bounding box center [1002, 411] width 81 height 15
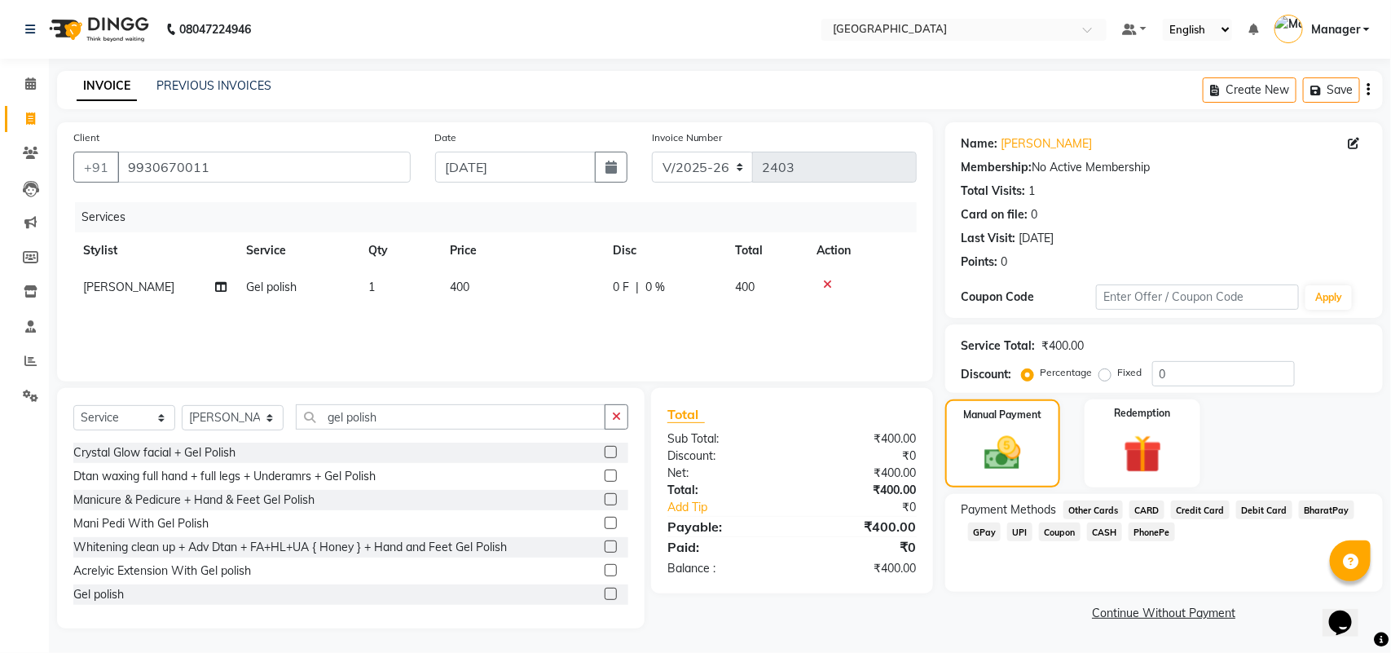
click at [1096, 534] on span "CASH" at bounding box center [1104, 531] width 35 height 19
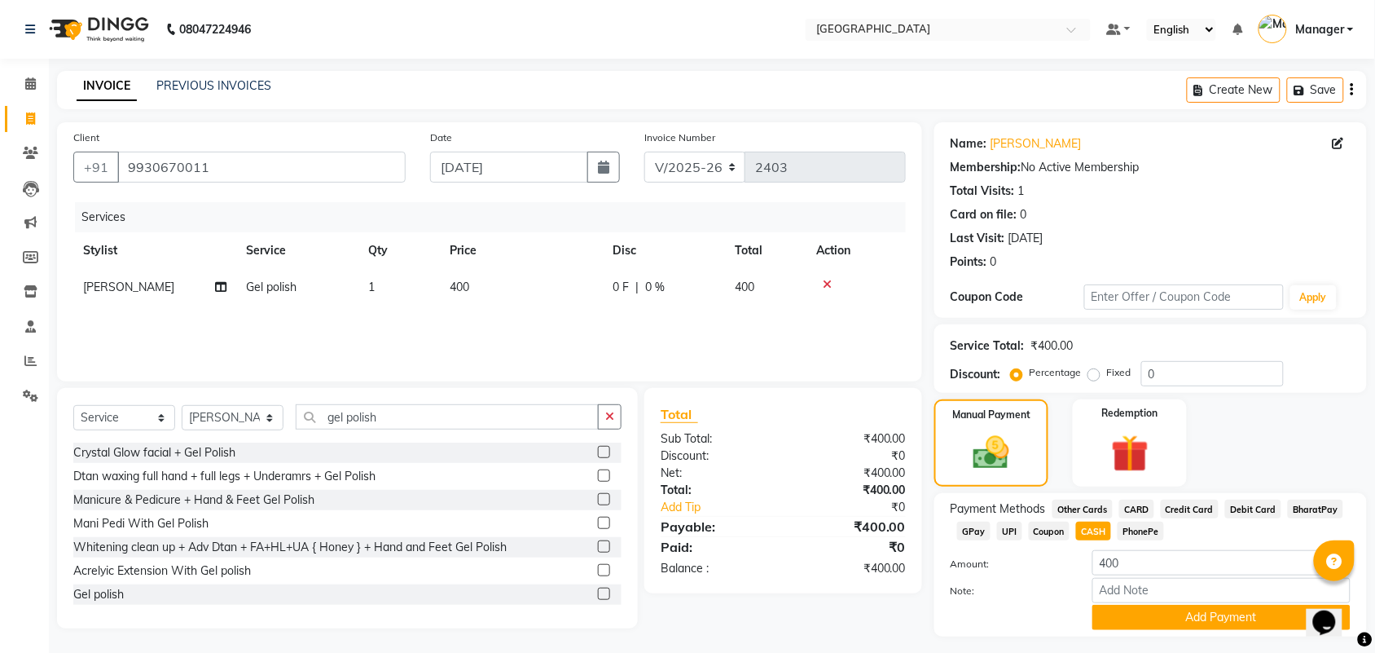
scroll to position [41, 0]
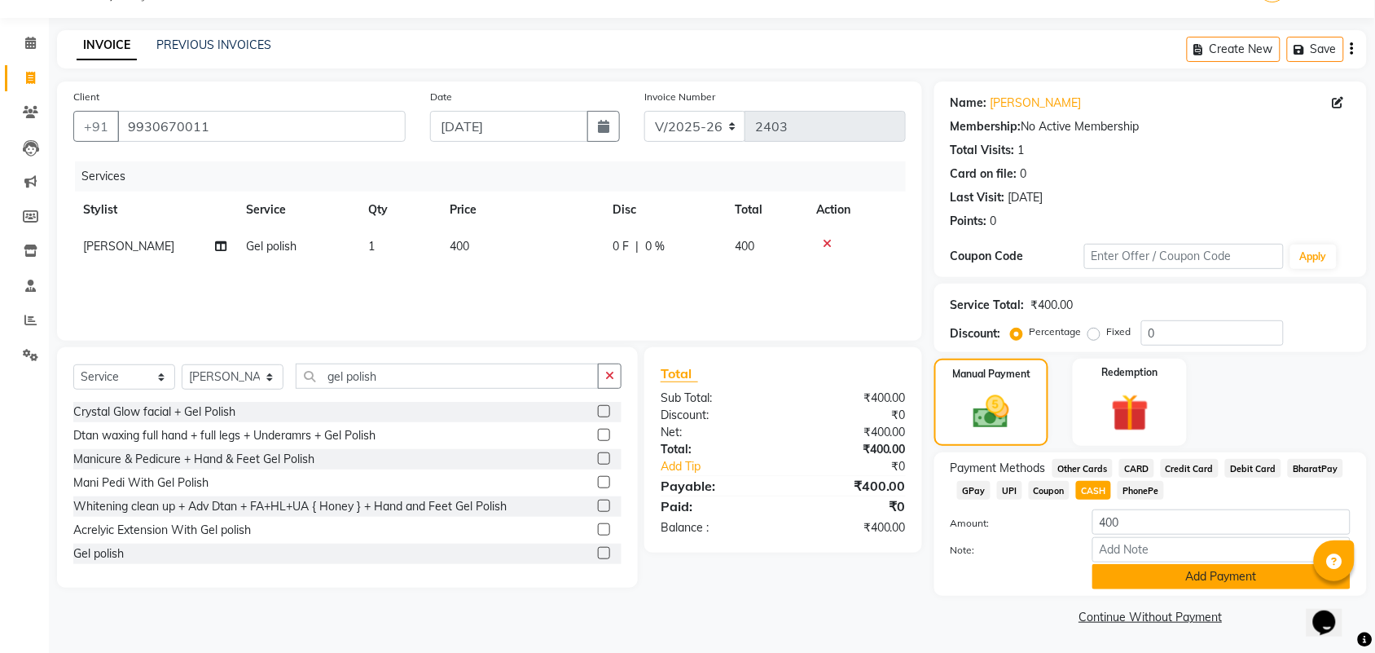
click at [1256, 580] on button "Add Payment" at bounding box center [1222, 576] width 258 height 25
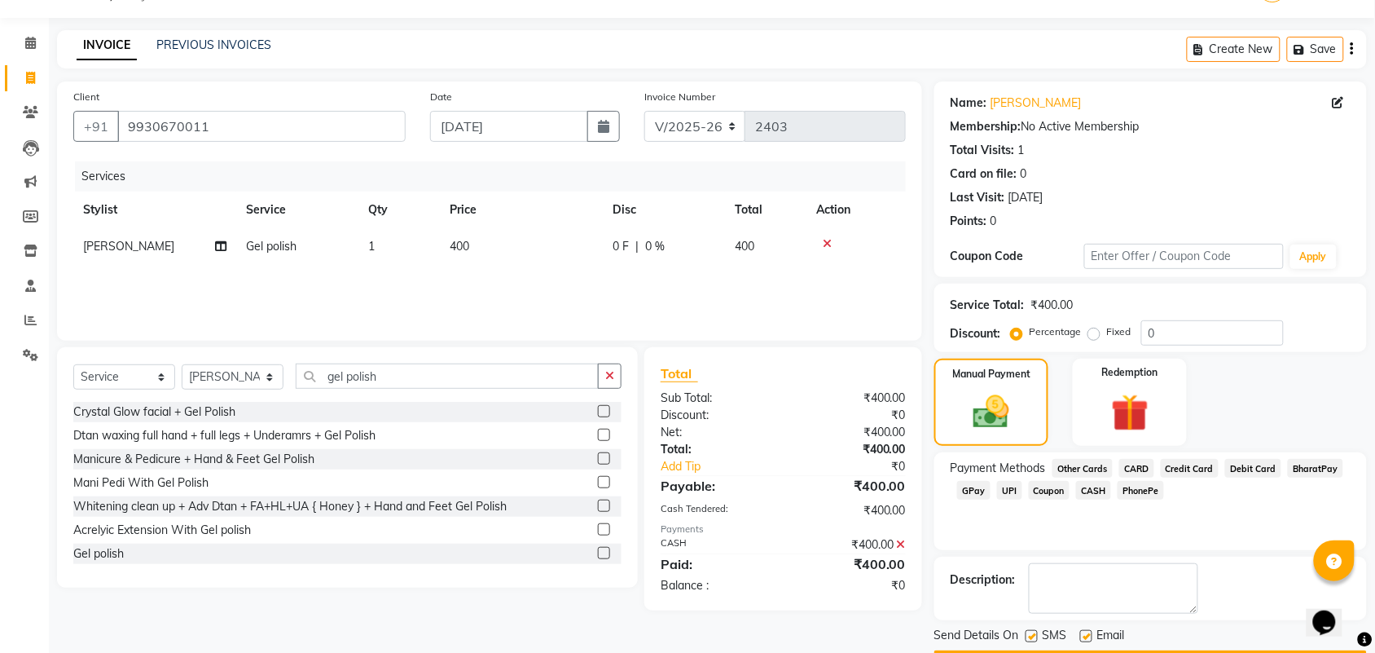
scroll to position [88, 0]
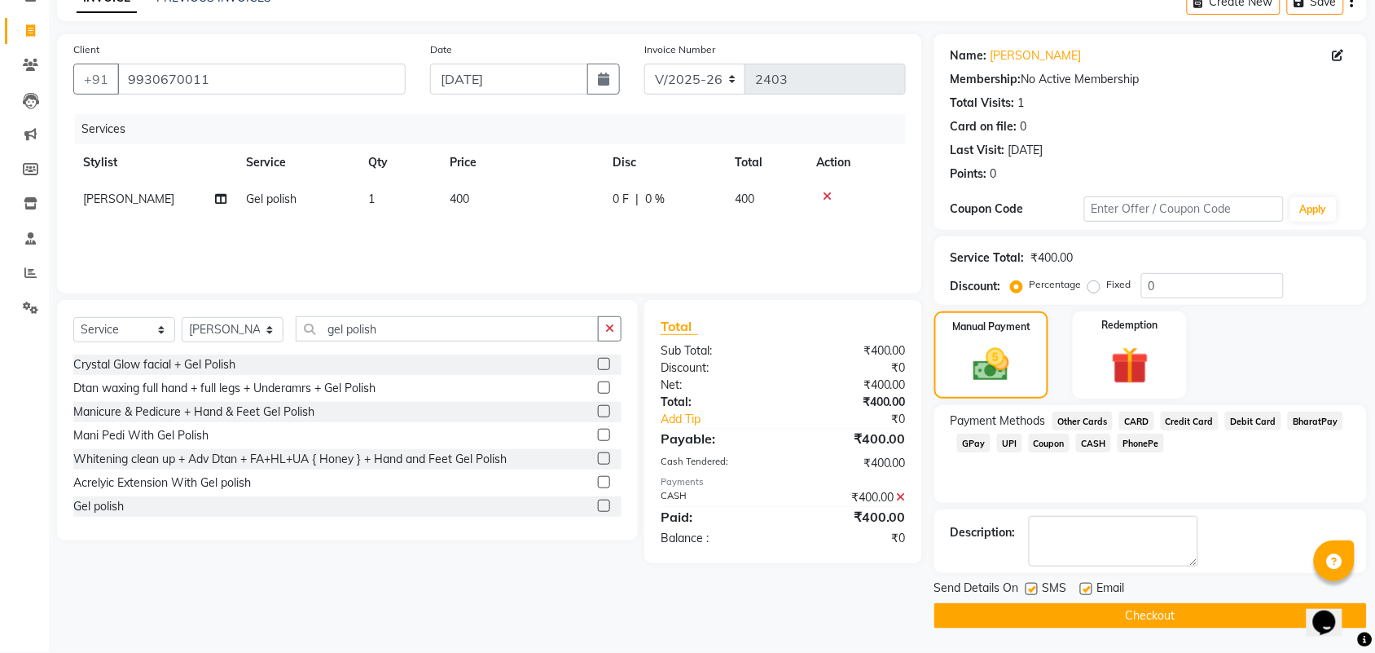
click at [1284, 609] on button "Checkout" at bounding box center [1151, 615] width 433 height 25
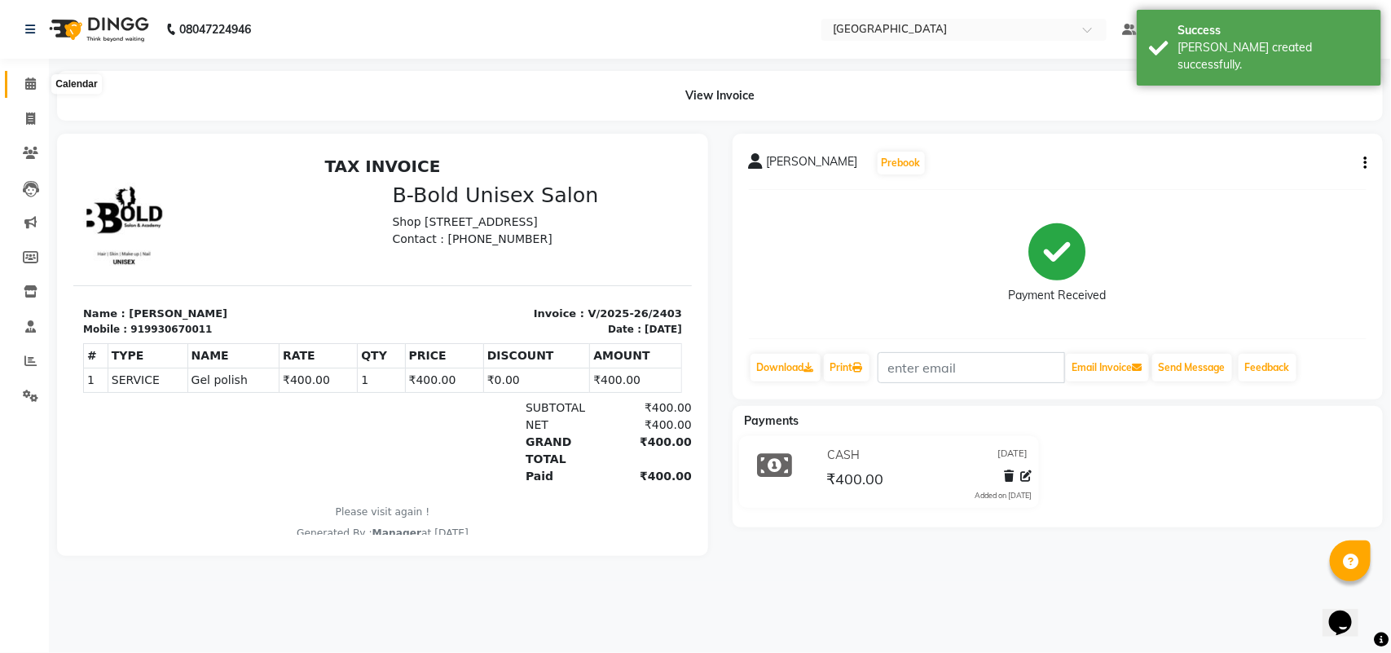
click at [19, 90] on span at bounding box center [30, 84] width 29 height 19
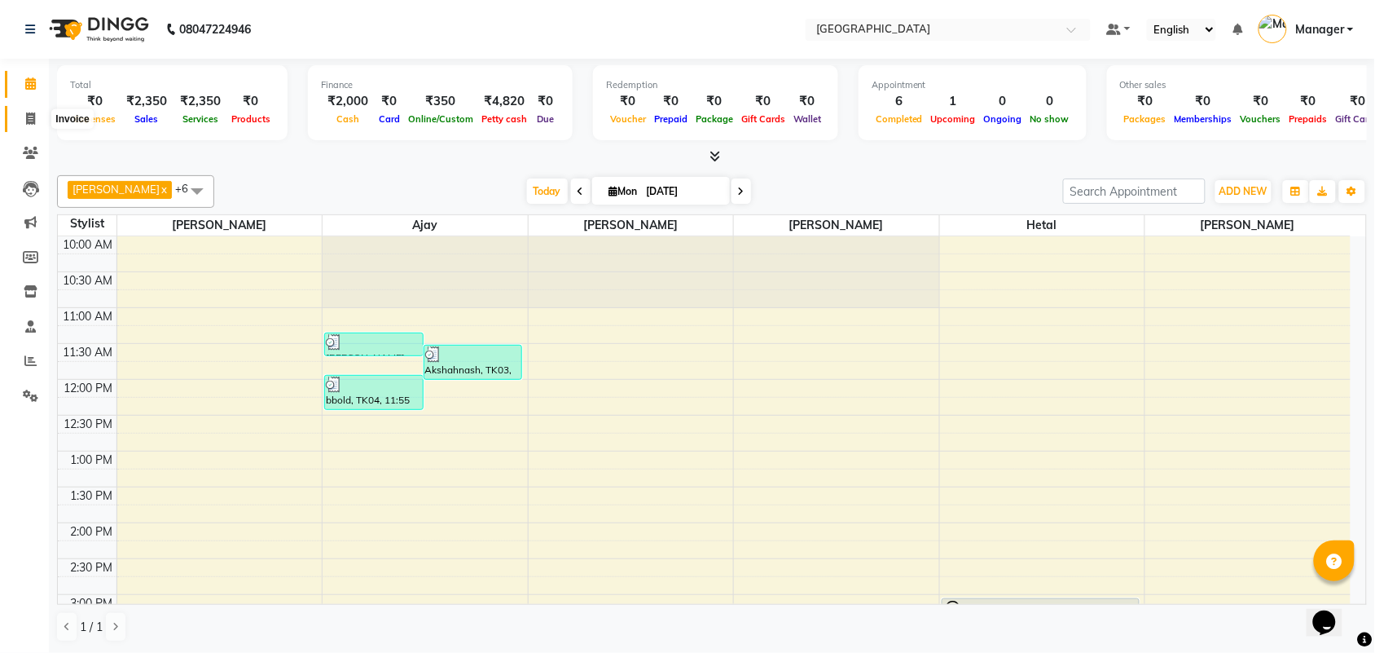
click at [33, 117] on icon at bounding box center [30, 118] width 9 height 12
select select "7353"
select select "service"
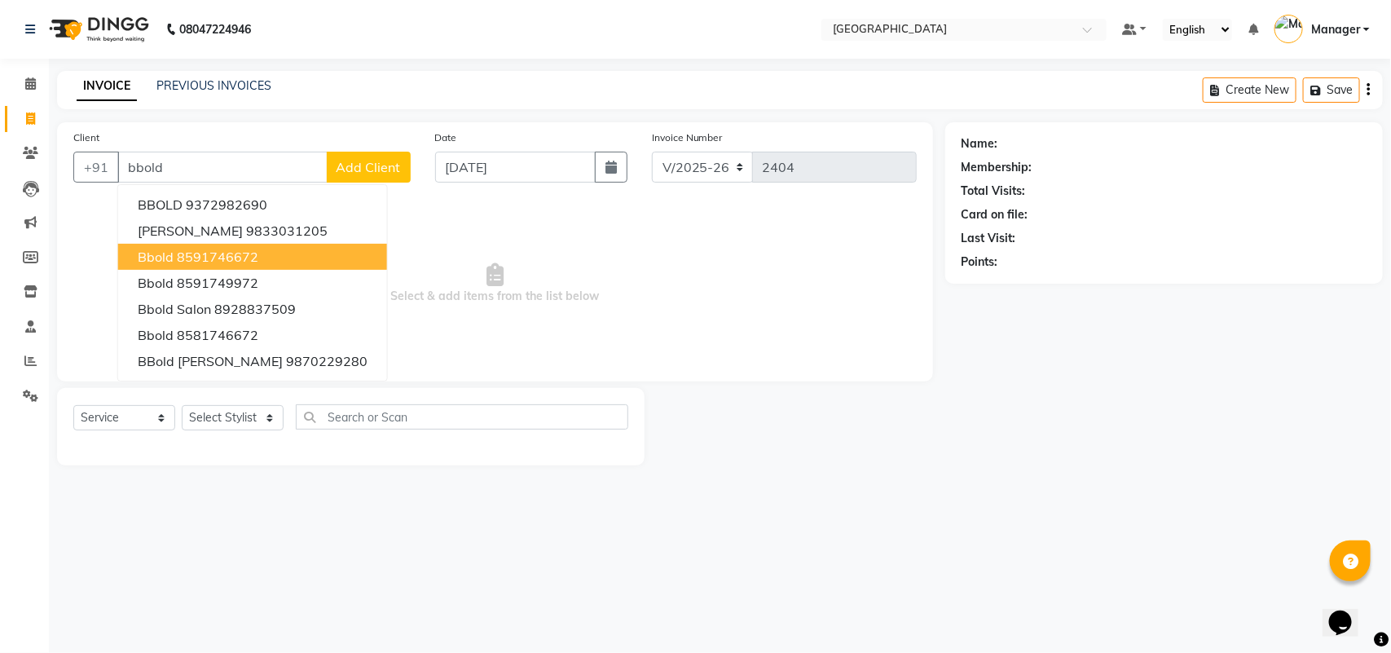
click at [200, 258] on ngb-highlight "8591746672" at bounding box center [217, 257] width 81 height 16
type input "8591746672"
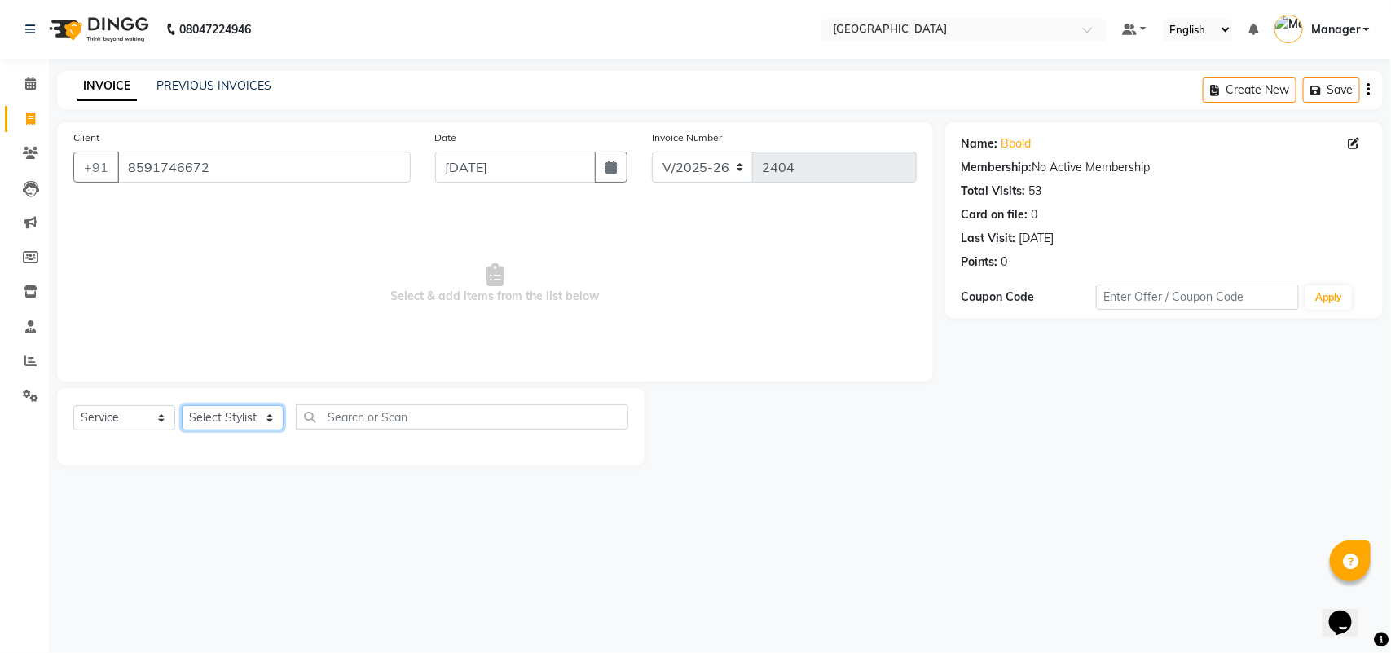
click at [257, 428] on select "Select Stylist ajay farzan Fiza Khan Hetal Mahima Kelkar Manager Nadeem Samiya …" at bounding box center [233, 417] width 102 height 25
select select "86662"
click at [182, 405] on select "Select Stylist ajay farzan Fiza Khan Hetal Mahima Kelkar Manager Nadeem Samiya …" at bounding box center [233, 417] width 102 height 25
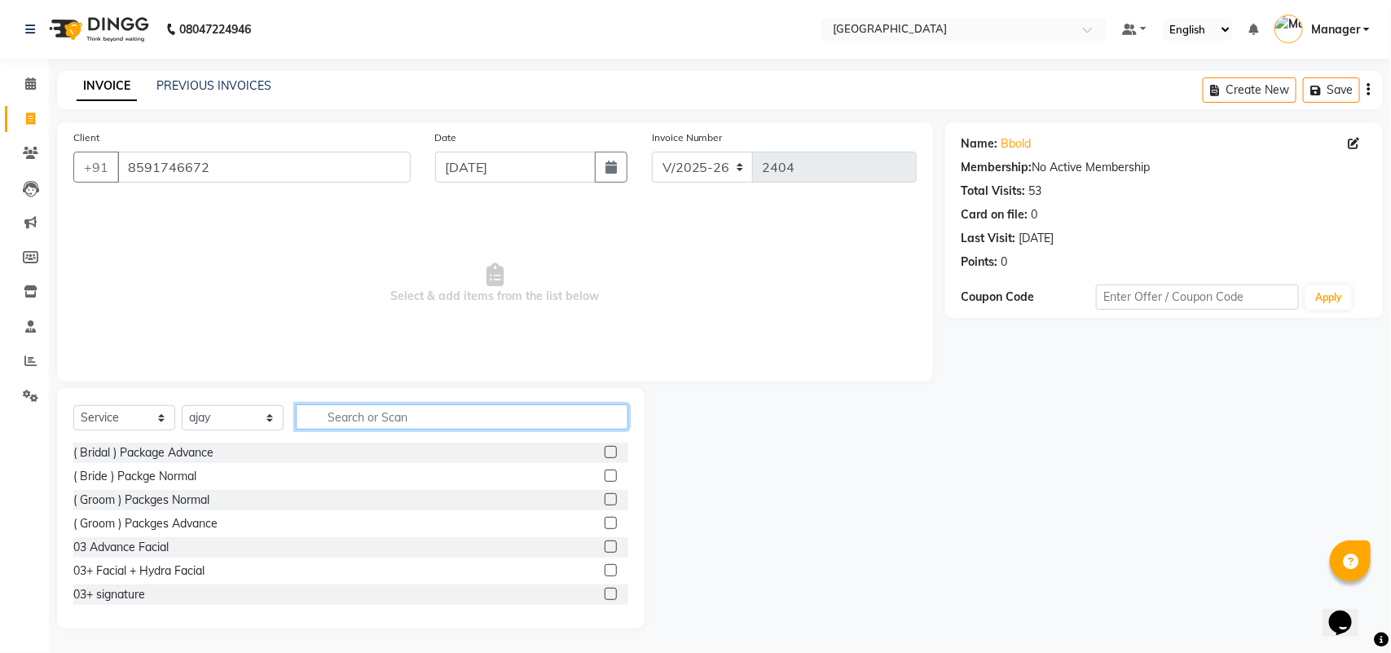
click at [385, 420] on input "text" at bounding box center [462, 416] width 332 height 25
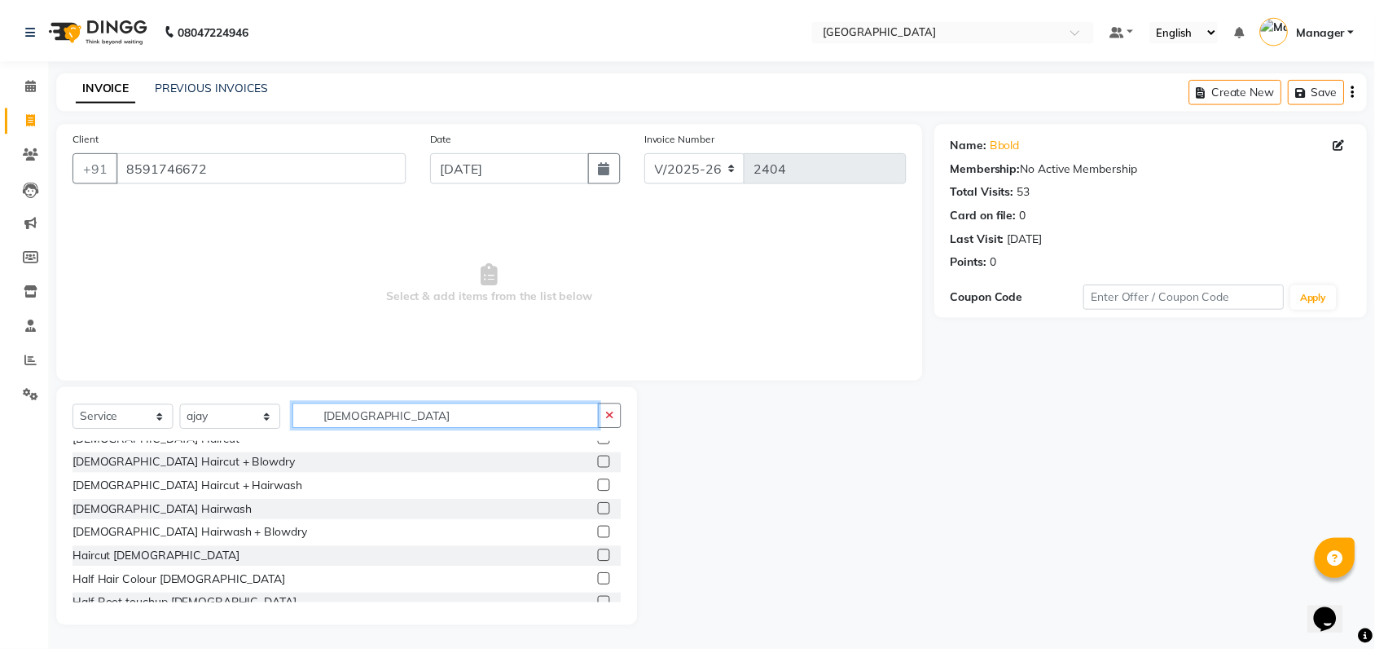
scroll to position [159, 0]
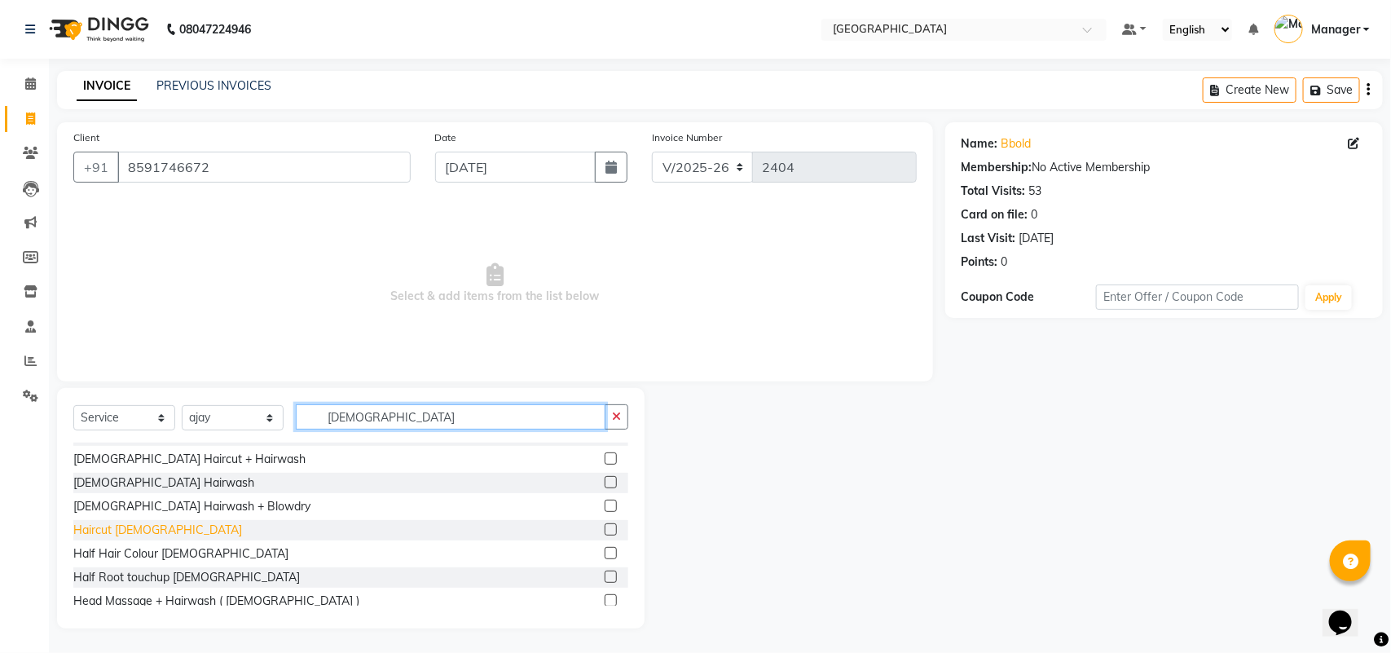
type input "male"
click at [131, 521] on div "Haircut Male" at bounding box center [157, 529] width 169 height 17
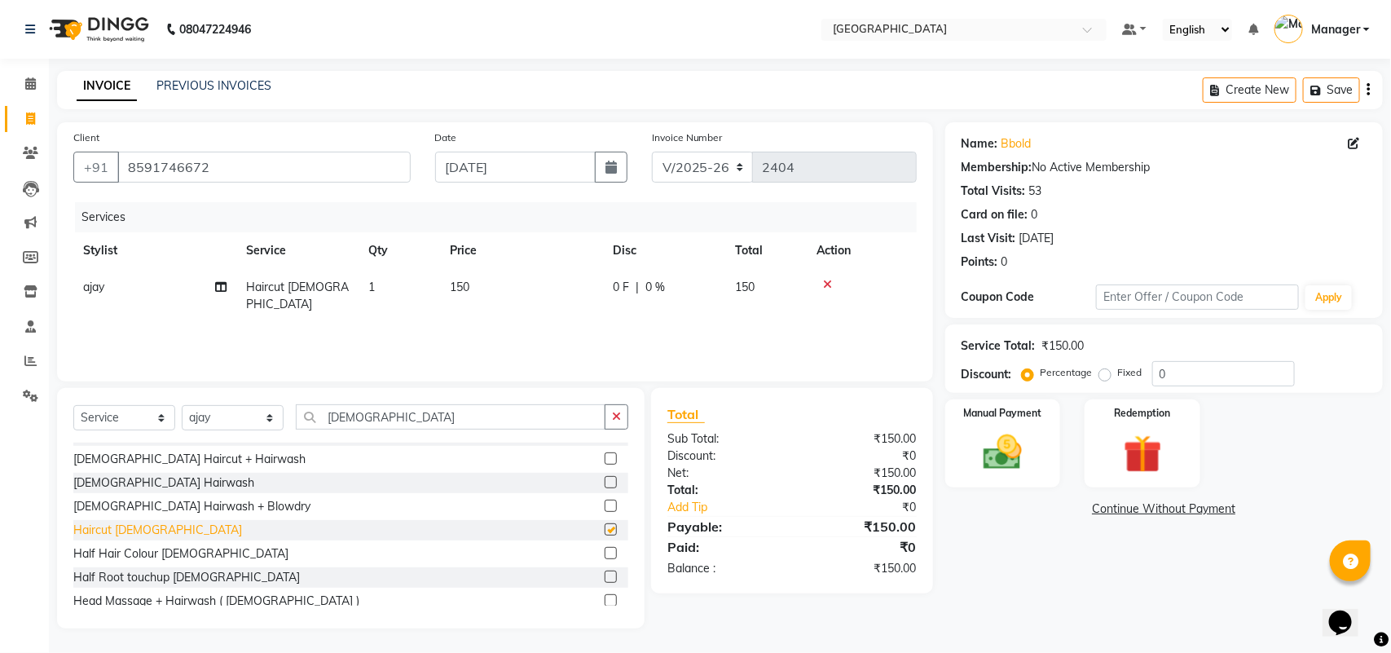
checkbox input "false"
click at [1004, 452] on img at bounding box center [1002, 452] width 64 height 46
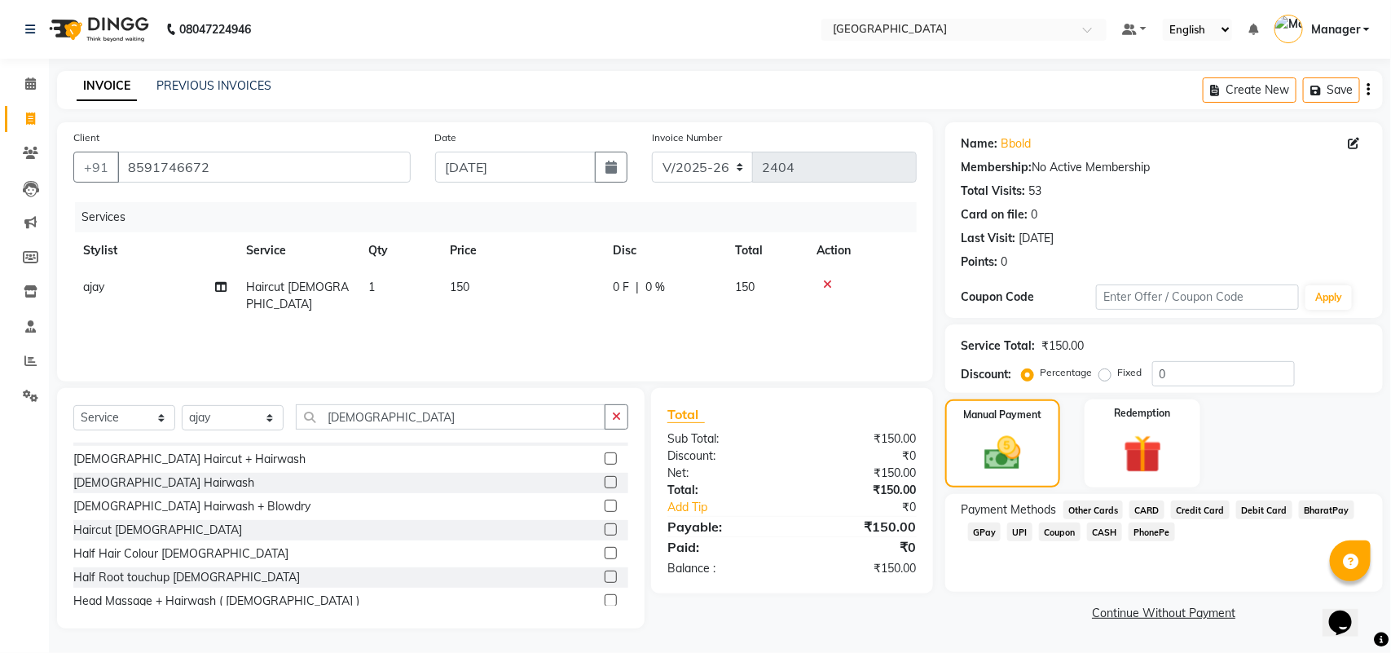
click at [1097, 540] on span "CASH" at bounding box center [1104, 531] width 35 height 19
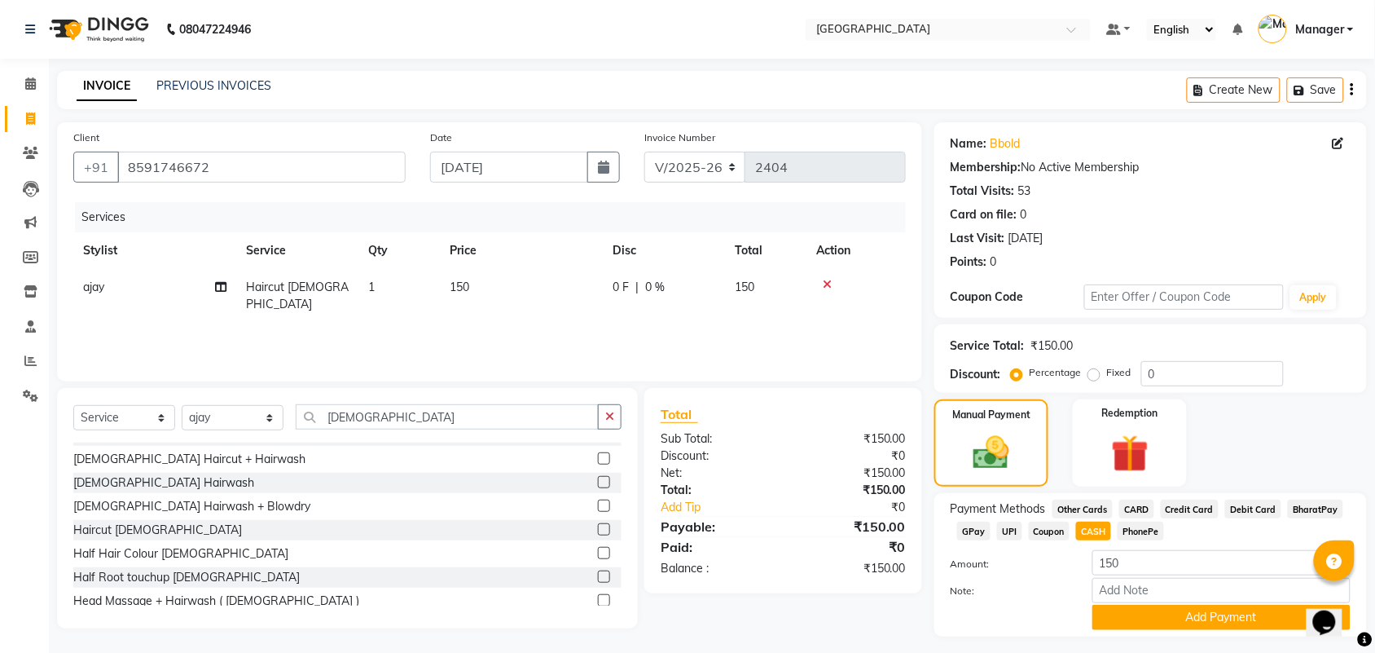
drag, startPoint x: 1389, startPoint y: 552, endPoint x: 1390, endPoint y: 608, distance: 56.2
click at [1375, 585] on html "08047224946 Select Location × Bbold Mg Road, Mg Road Default Panel My Panel Eng…" at bounding box center [687, 326] width 1375 height 653
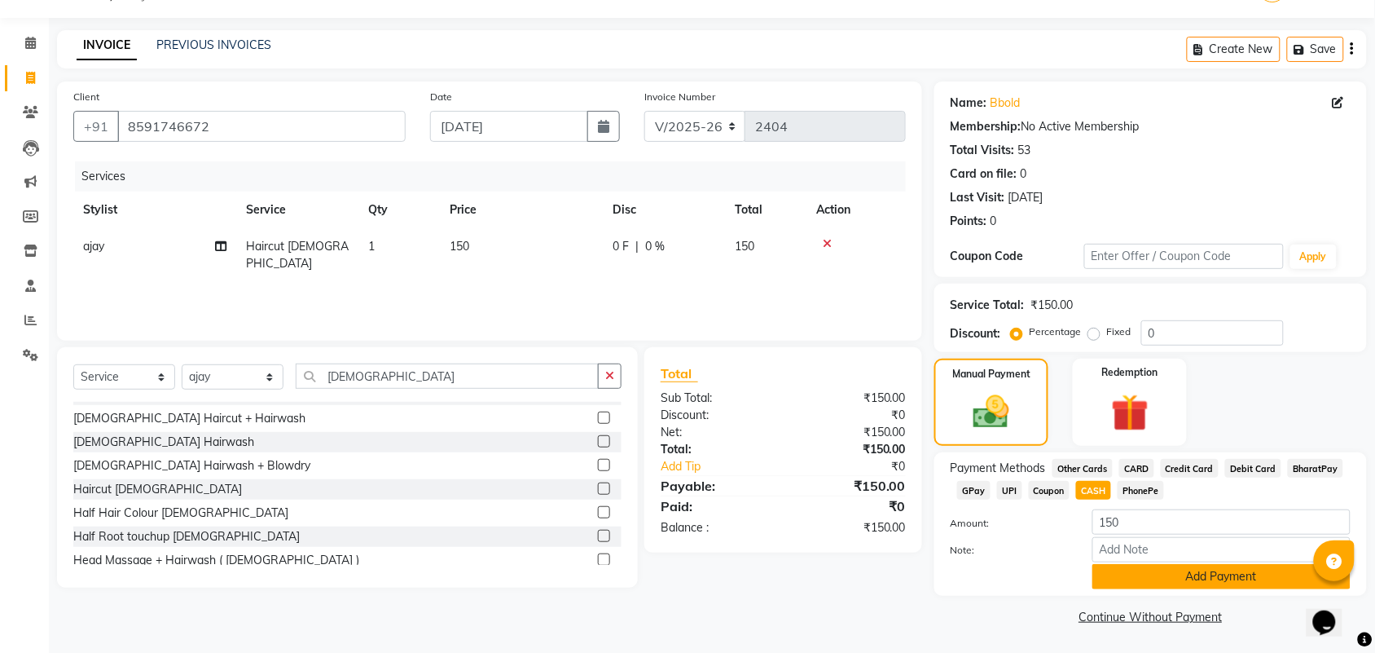
click at [1265, 587] on button "Add Payment" at bounding box center [1222, 576] width 258 height 25
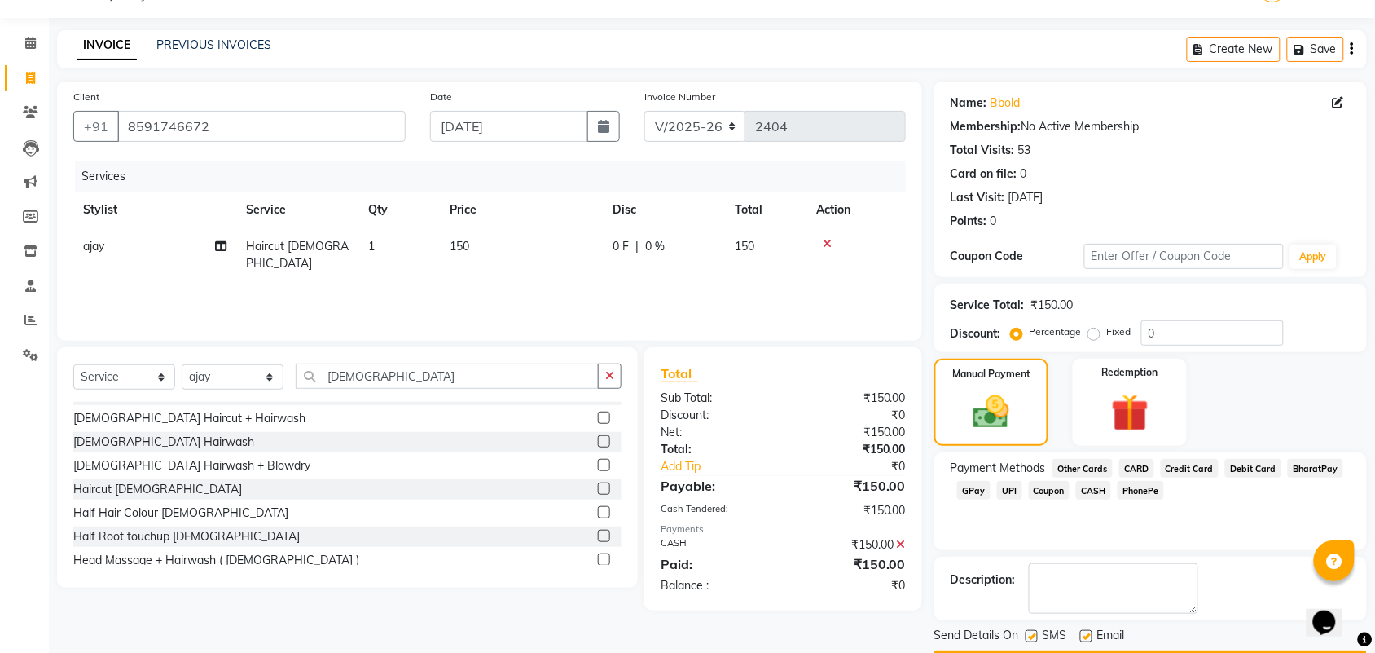
scroll to position [88, 0]
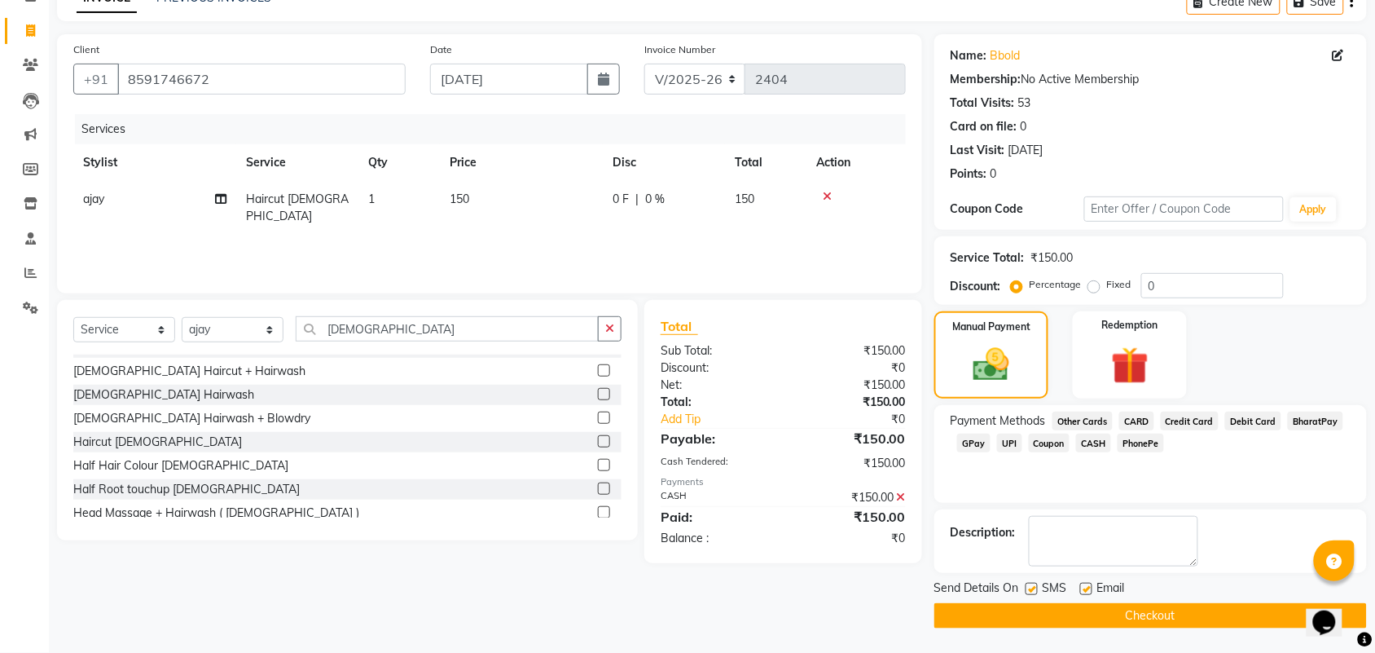
click at [1295, 503] on div "Name: Bbold Membership: No Active Membership Total Visits: 53 Card on file: 0 L…" at bounding box center [1157, 331] width 445 height 594
click at [1199, 607] on button "Checkout" at bounding box center [1151, 615] width 433 height 25
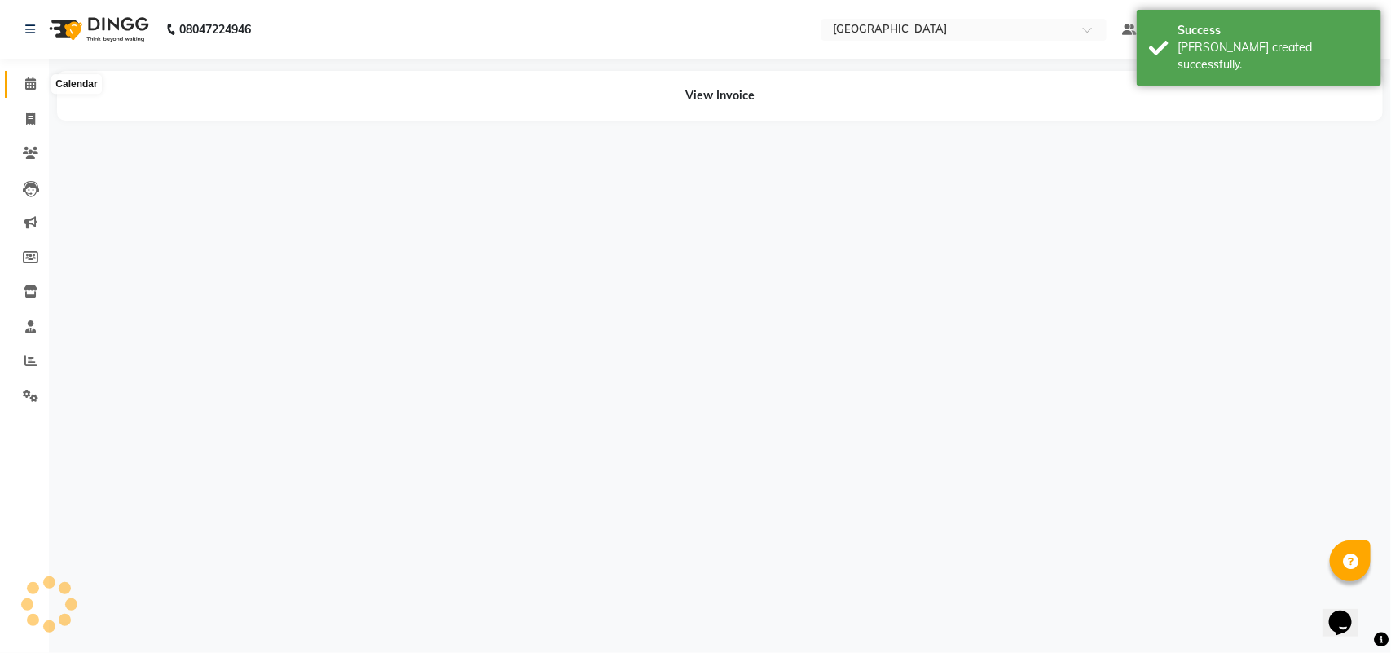
click at [27, 76] on span at bounding box center [30, 84] width 29 height 19
